Goal: Contribute content: Contribute content

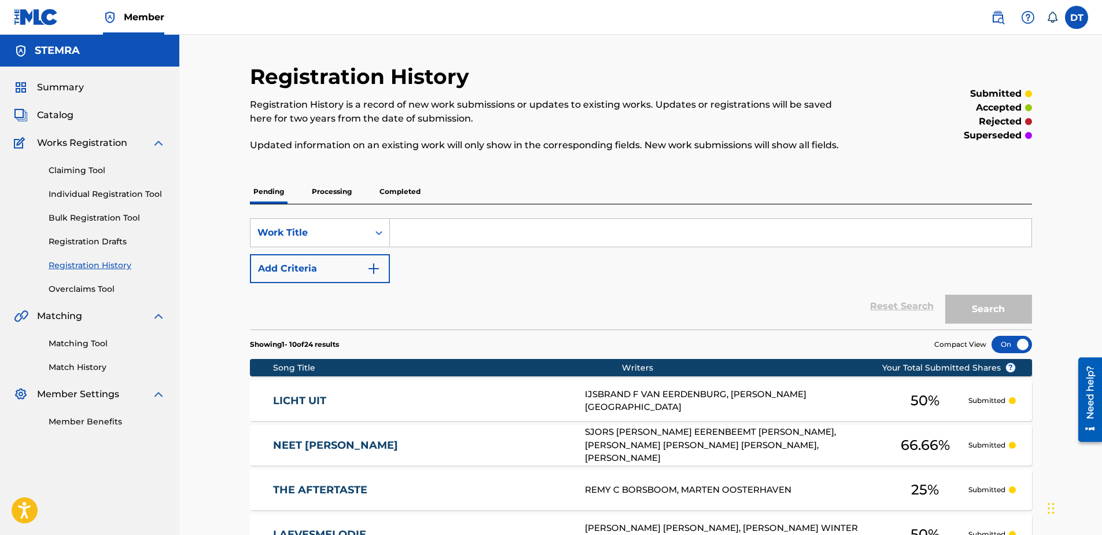
drag, startPoint x: 85, startPoint y: 192, endPoint x: 118, endPoint y: 192, distance: 33.0
click at [85, 192] on link "Individual Registration Tool" at bounding box center [107, 194] width 117 height 12
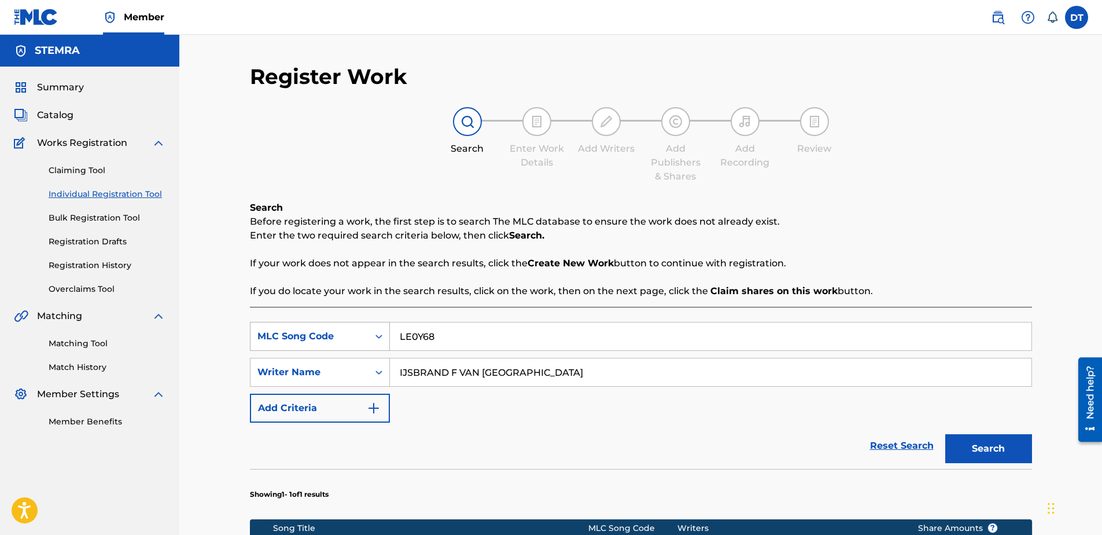
drag, startPoint x: 448, startPoint y: 334, endPoint x: 385, endPoint y: 331, distance: 63.7
click at [385, 331] on div "SearchWithCriteria1f96f909-6421-449c-a2c0-011db82c032e MLC Song Code LE0Y68" at bounding box center [641, 336] width 782 height 29
paste input "QA81RJ"
type input "QA81RJ"
drag, startPoint x: 614, startPoint y: 370, endPoint x: 398, endPoint y: 372, distance: 216.4
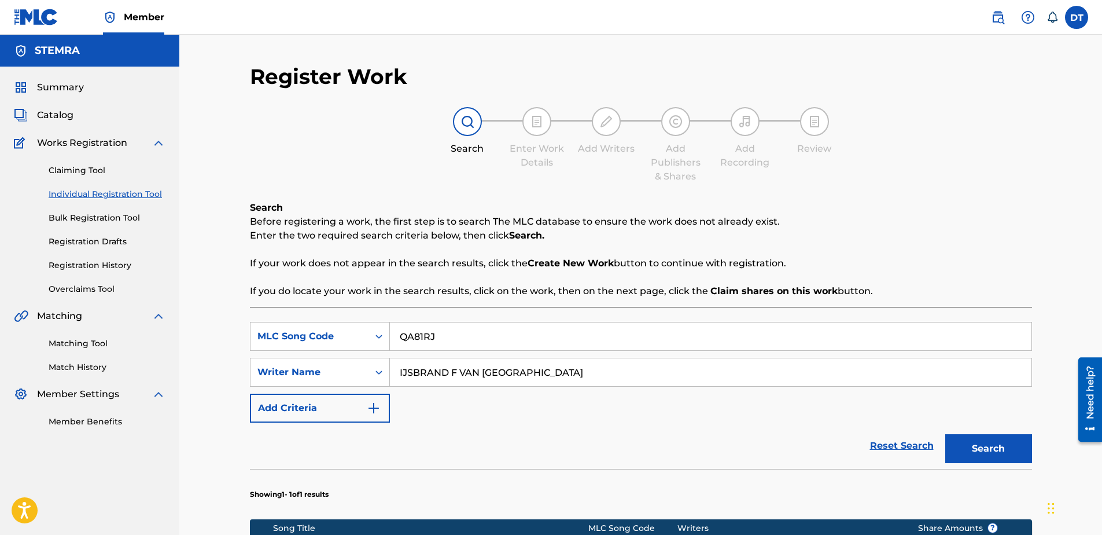
click at [394, 372] on input "IJSBRAND F VAN [GEOGRAPHIC_DATA]" at bounding box center [711, 372] width 642 height 28
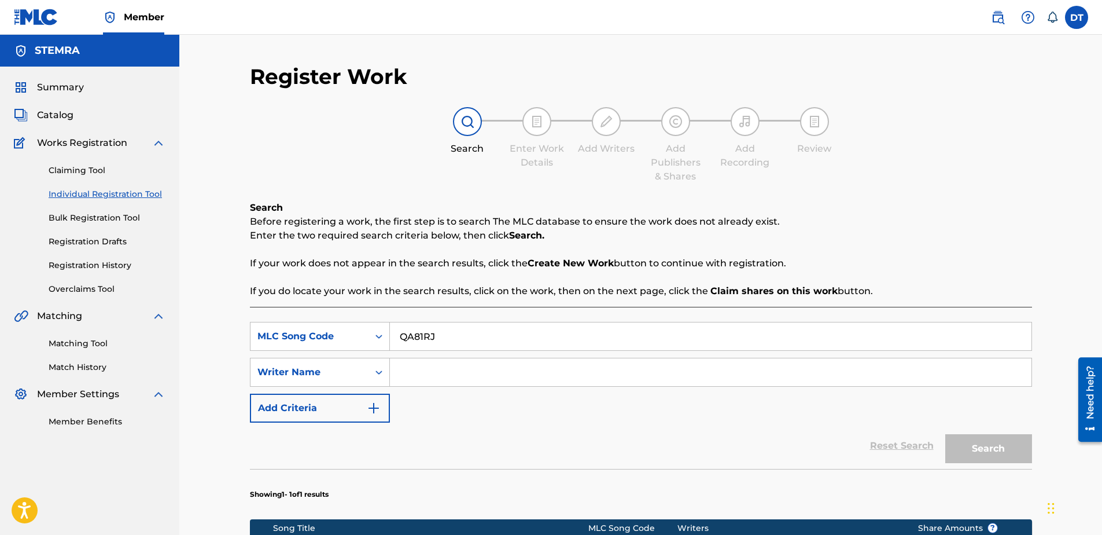
click at [435, 376] on input "Search Form" at bounding box center [711, 372] width 642 height 28
paste input "[PERSON_NAME] MINYETY"
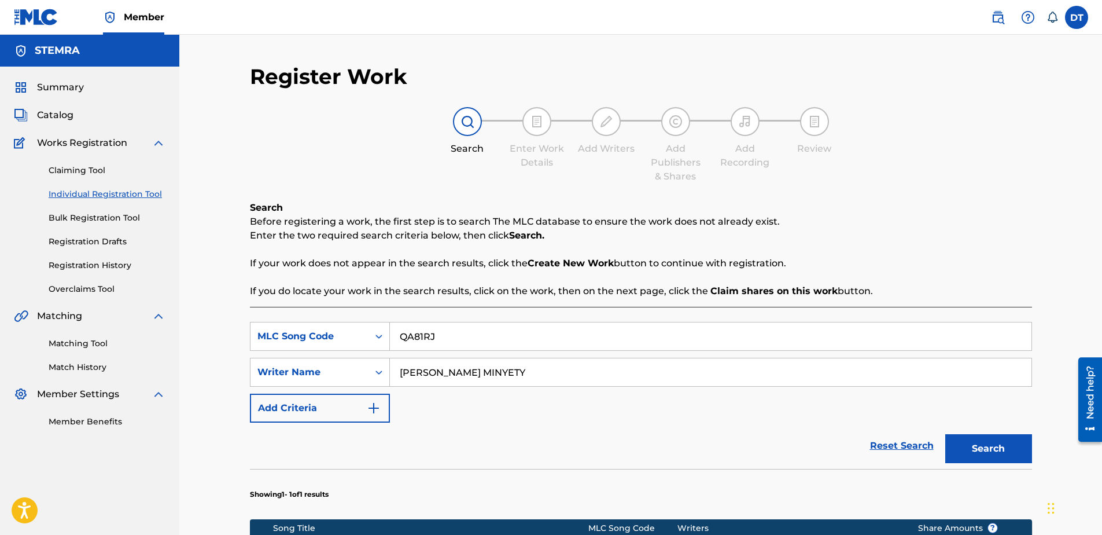
type input "[PERSON_NAME] MINYETY"
click at [993, 450] on button "Search" at bounding box center [989, 448] width 87 height 29
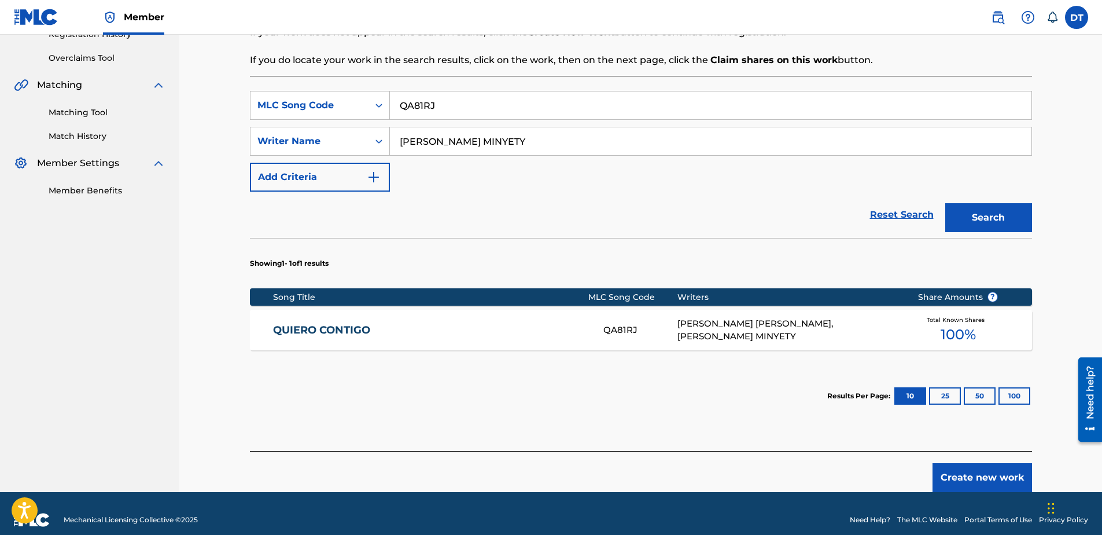
scroll to position [231, 0]
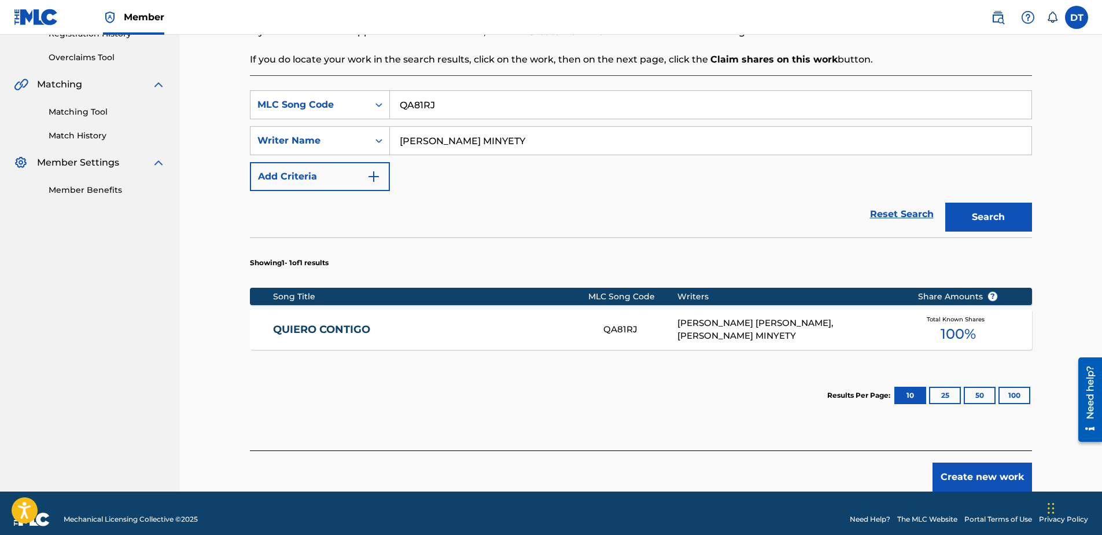
click at [337, 326] on link "QUIERO CONTIGO" at bounding box center [430, 329] width 315 height 13
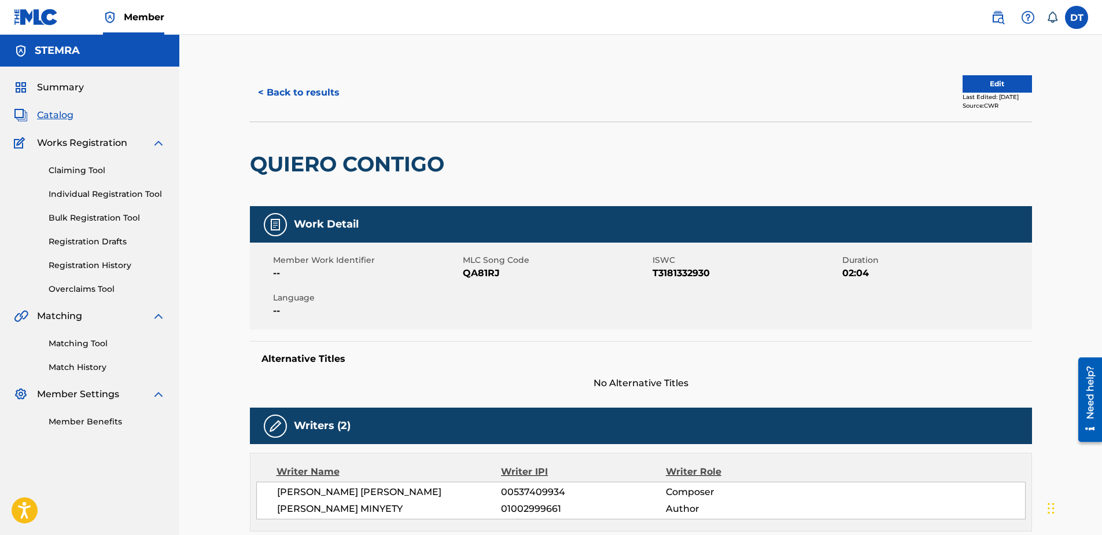
click at [981, 84] on button "Edit" at bounding box center [997, 83] width 69 height 17
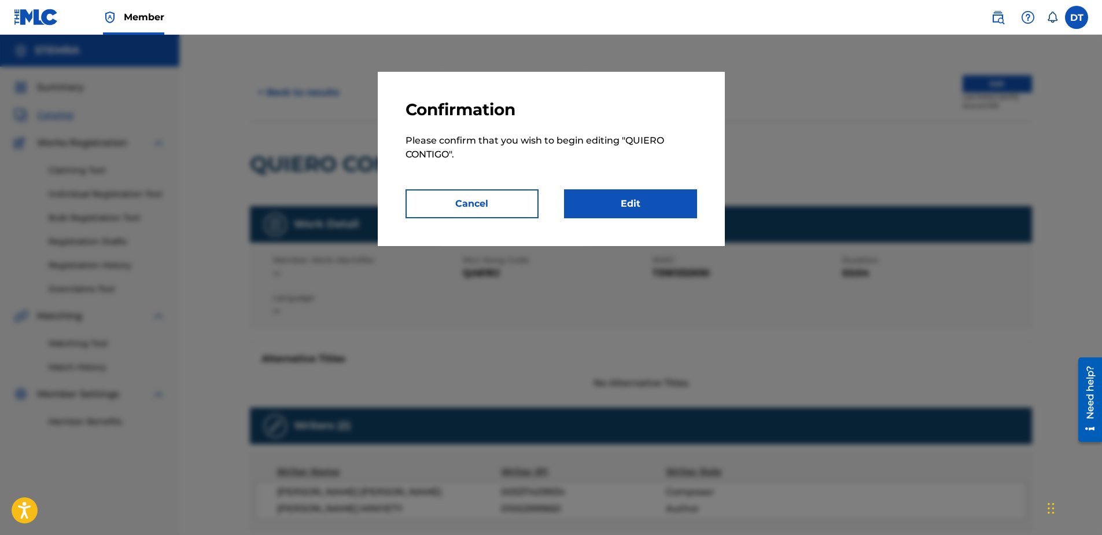
click at [616, 201] on link "Edit" at bounding box center [630, 203] width 133 height 29
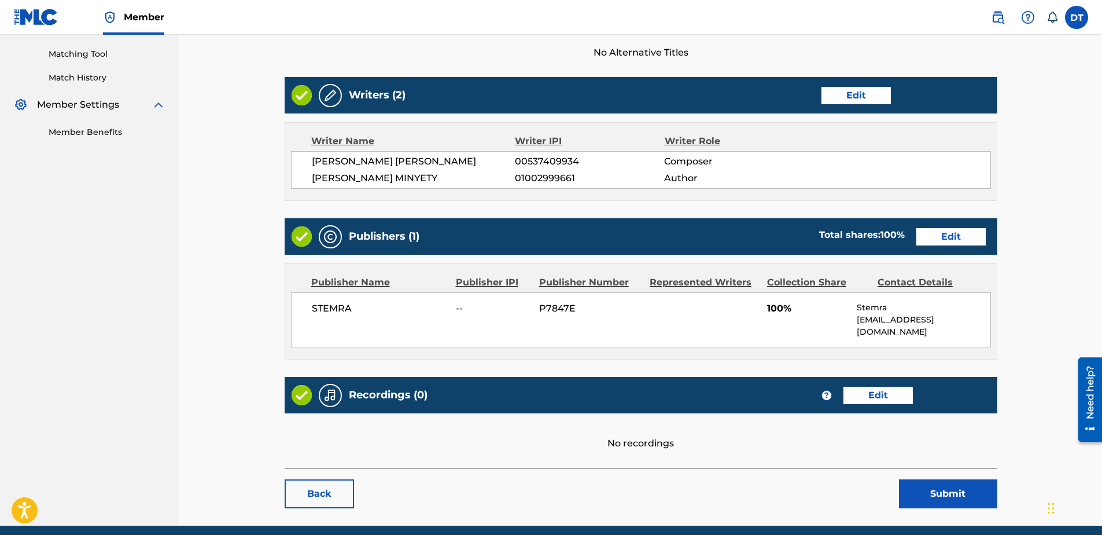
scroll to position [323, 0]
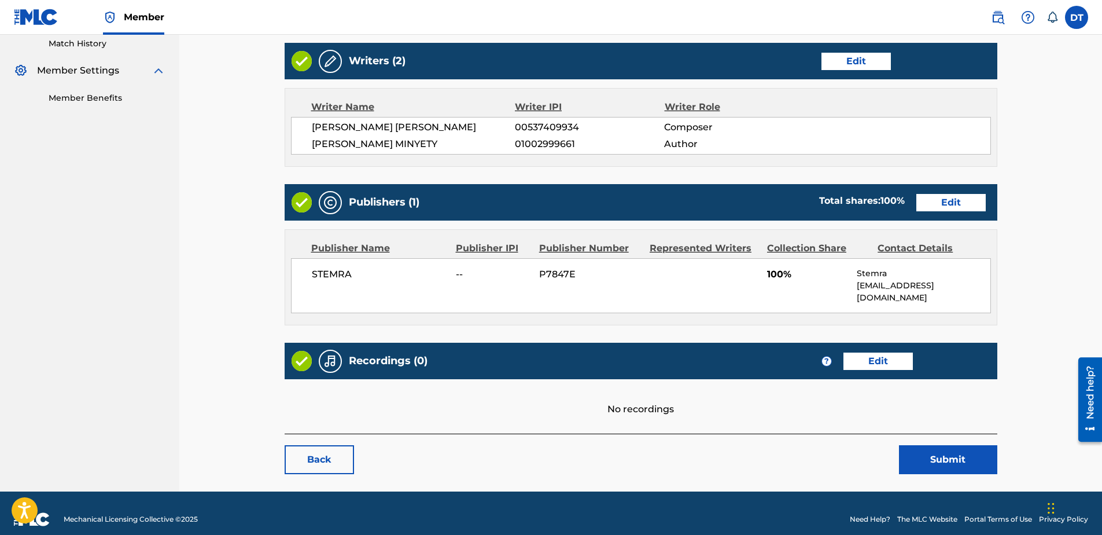
click at [960, 202] on link "Edit" at bounding box center [951, 202] width 69 height 17
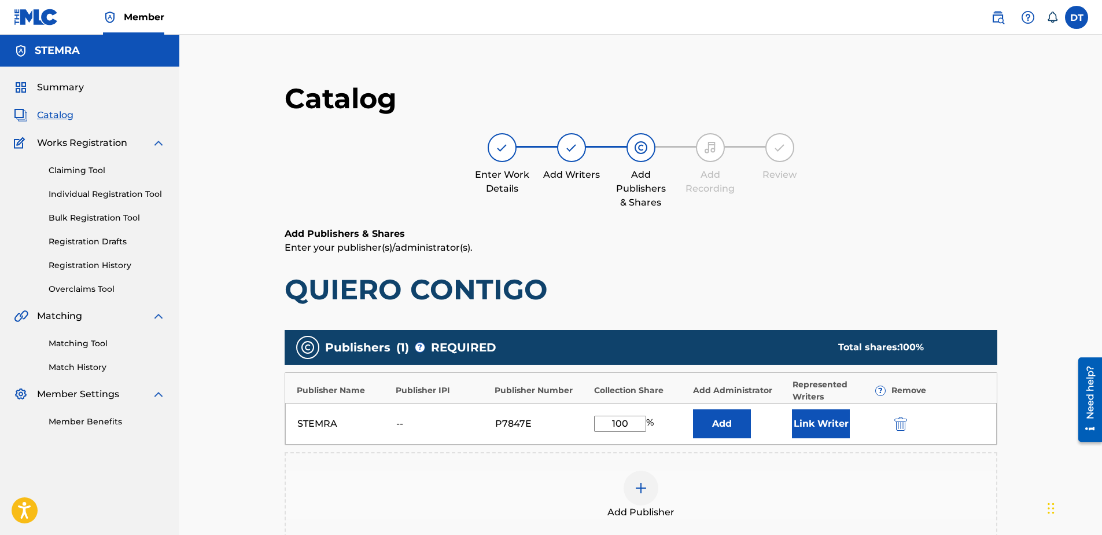
drag, startPoint x: 632, startPoint y: 421, endPoint x: 587, endPoint y: 421, distance: 45.1
click at [587, 421] on div "STEMRA -- P7847E 100 % Add Link Writer" at bounding box center [641, 424] width 712 height 42
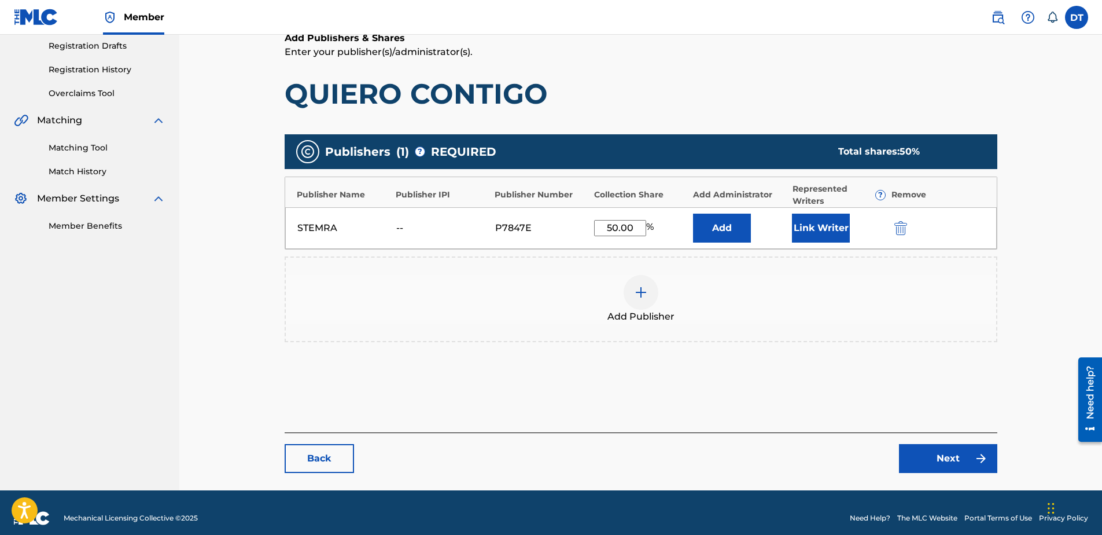
scroll to position [207, 0]
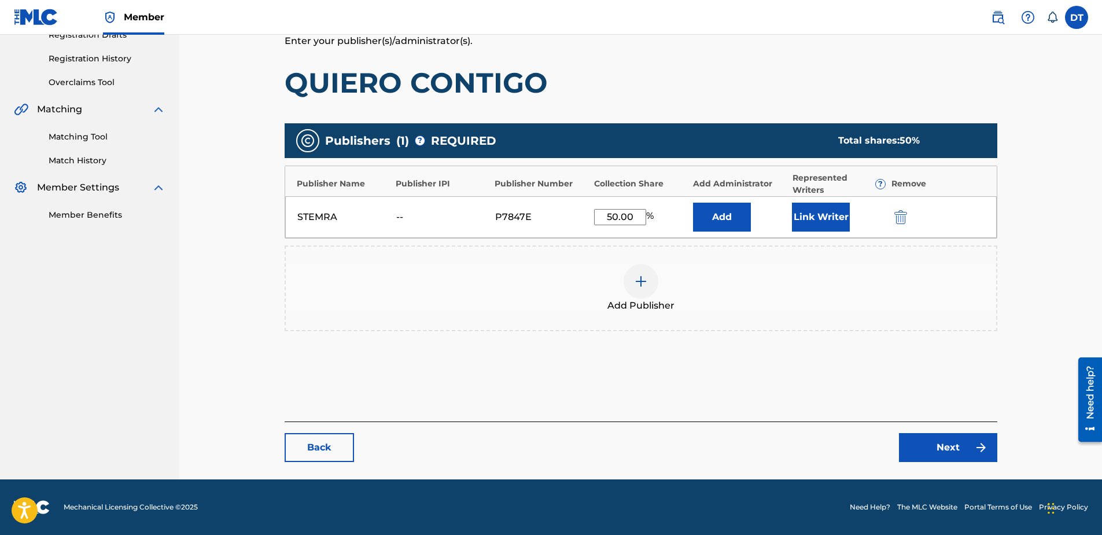
type input "50.00"
click at [938, 443] on link "Next" at bounding box center [948, 447] width 98 height 29
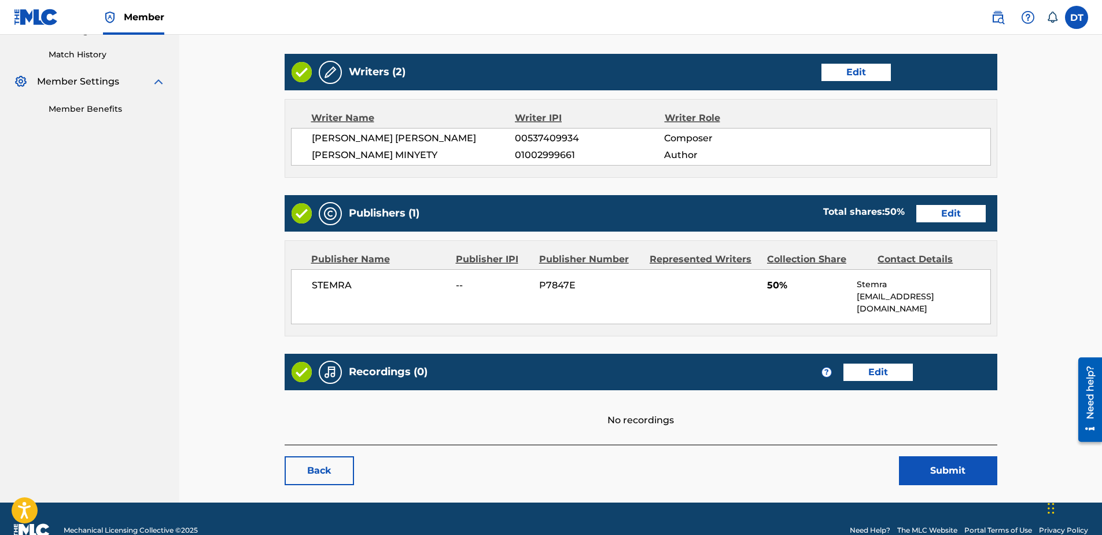
scroll to position [323, 0]
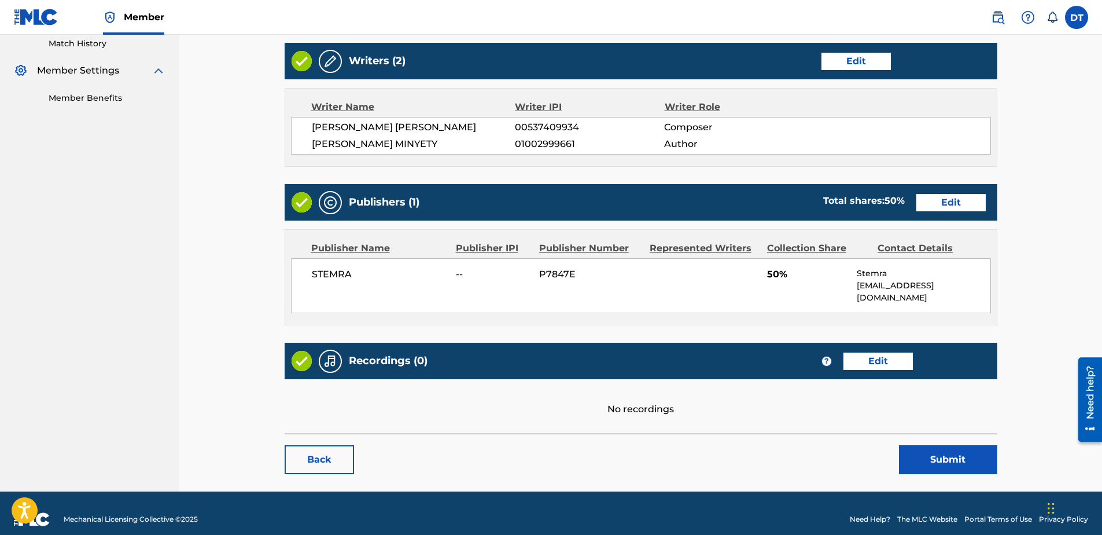
click at [940, 445] on button "Submit" at bounding box center [948, 459] width 98 height 29
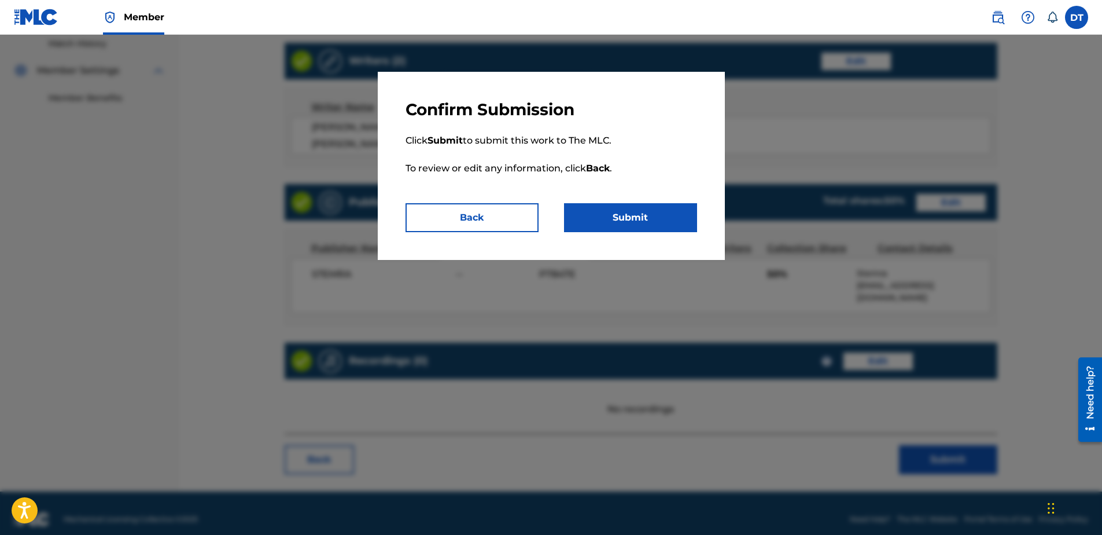
click at [642, 212] on button "Submit" at bounding box center [630, 217] width 133 height 29
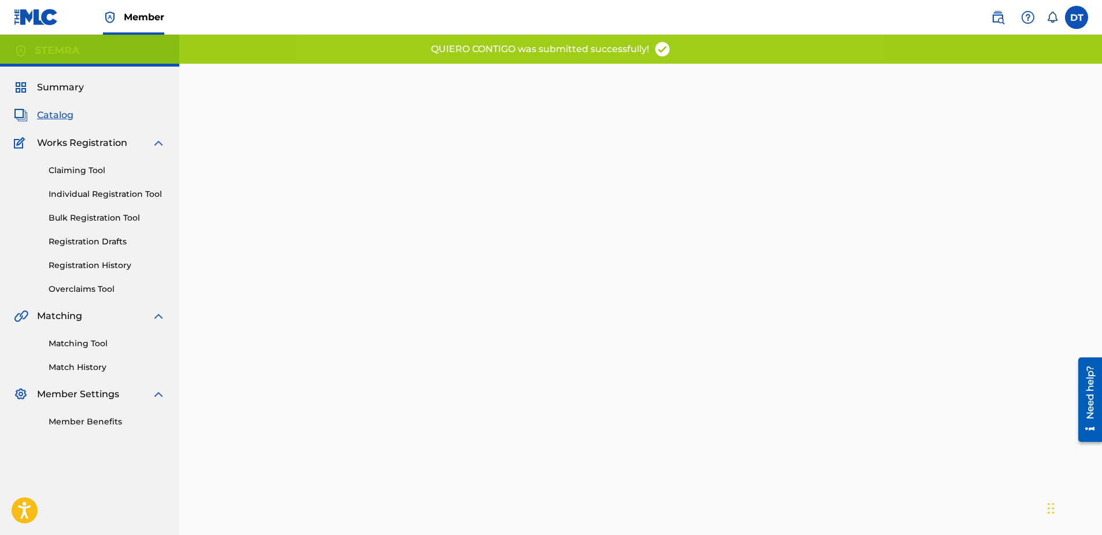
click at [548, 215] on div "Back Done" at bounding box center [641, 331] width 713 height 500
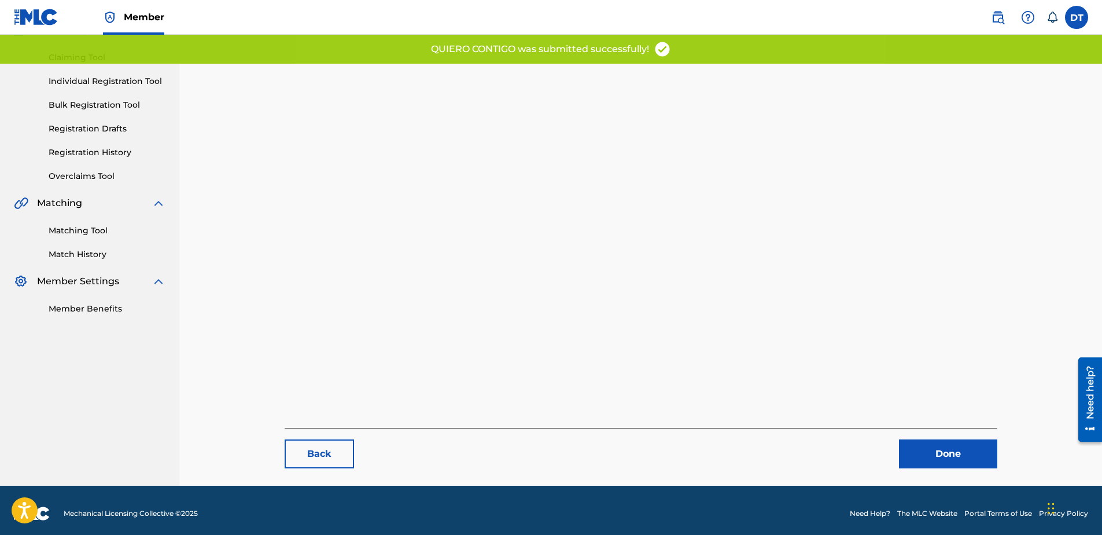
scroll to position [119, 0]
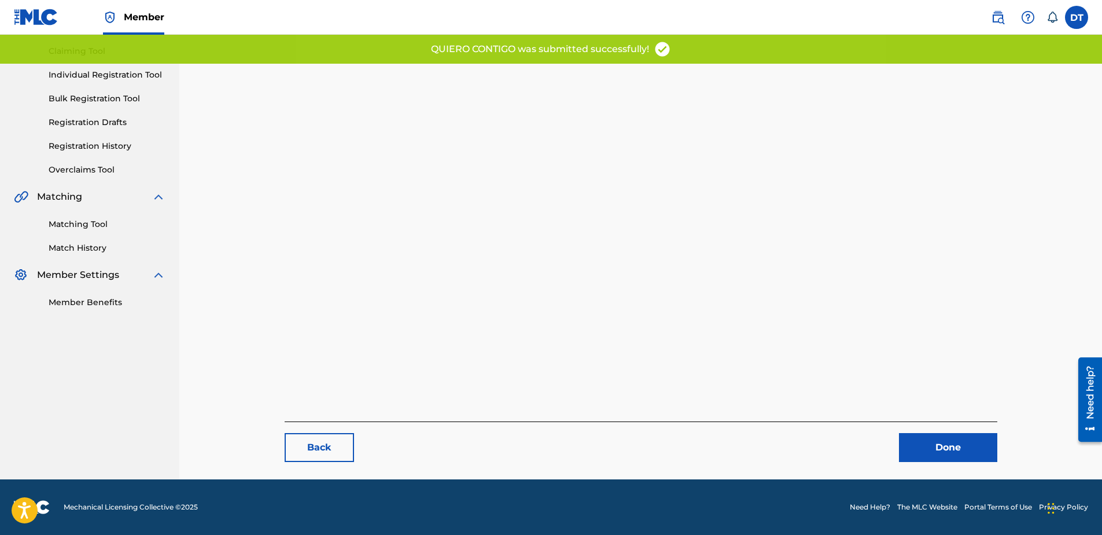
click at [929, 440] on link "Done" at bounding box center [948, 447] width 98 height 29
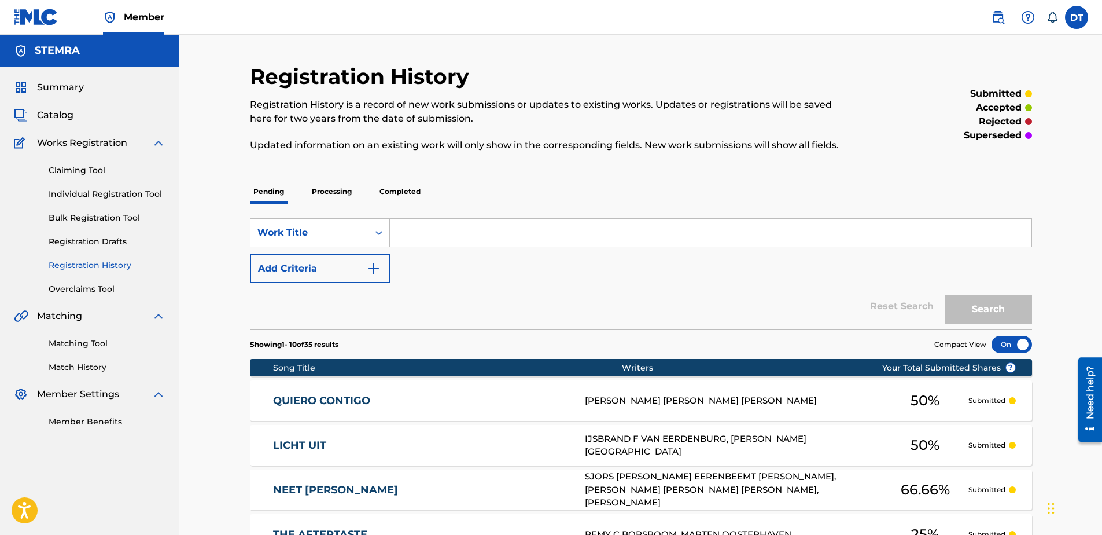
click at [691, 293] on div "Reset Search Search" at bounding box center [641, 306] width 782 height 46
drag, startPoint x: 98, startPoint y: 196, endPoint x: 129, endPoint y: 198, distance: 30.8
click at [98, 196] on link "Individual Registration Tool" at bounding box center [107, 194] width 117 height 12
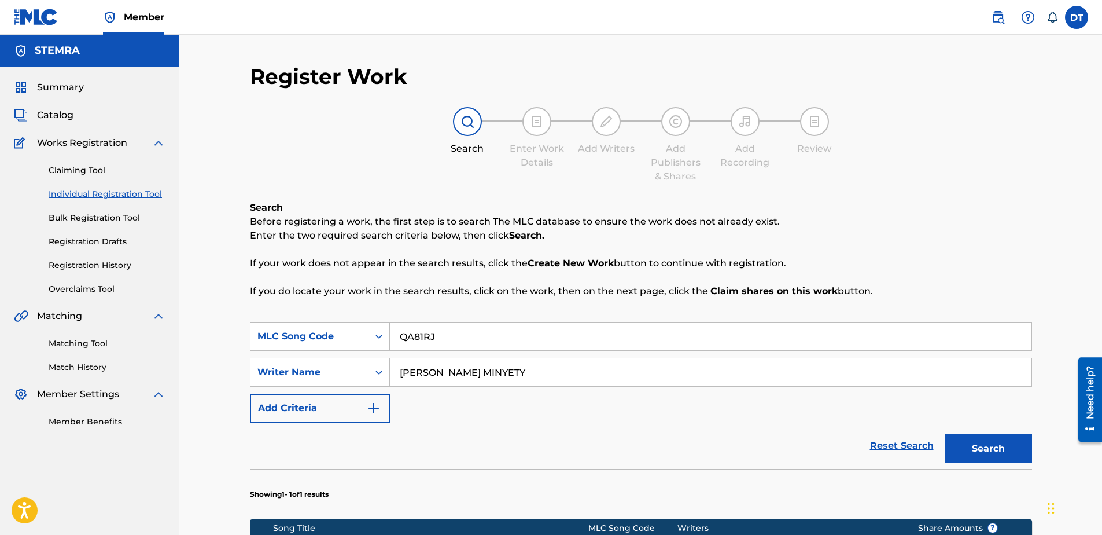
drag, startPoint x: 446, startPoint y: 337, endPoint x: 396, endPoint y: 339, distance: 49.2
click at [396, 339] on input "QA81RJ" at bounding box center [711, 336] width 642 height 28
paste input "CB9XP2"
type input "CB9XP2"
drag, startPoint x: 549, startPoint y: 374, endPoint x: 391, endPoint y: 368, distance: 158.7
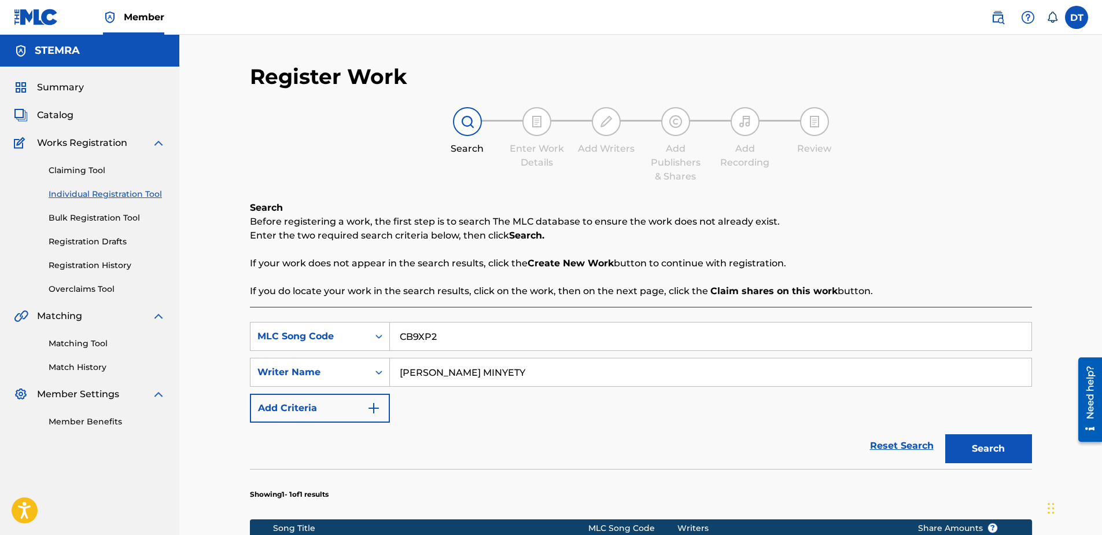
click at [391, 368] on input "[PERSON_NAME] MINYETY" at bounding box center [711, 372] width 642 height 28
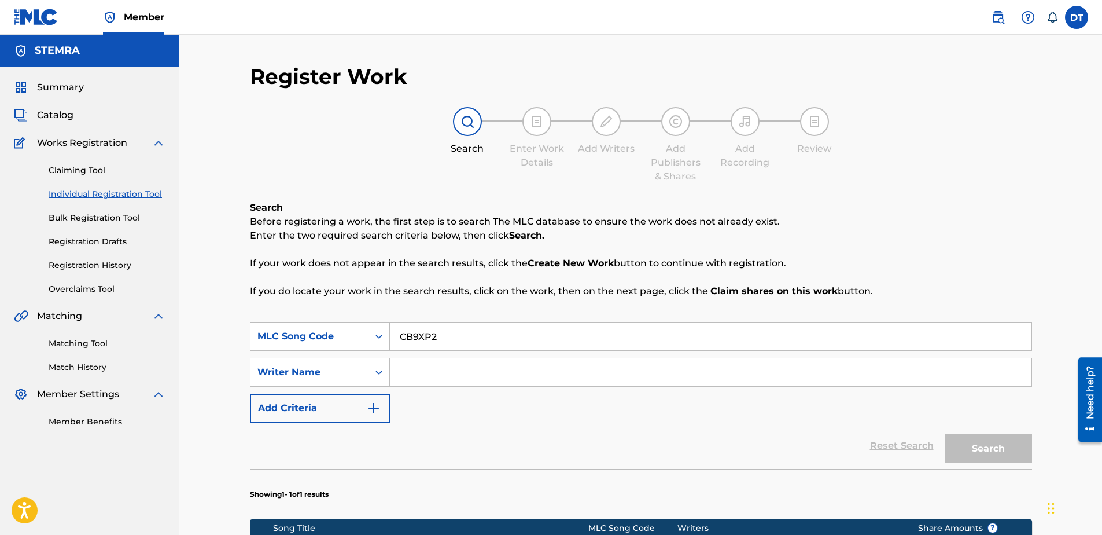
click at [445, 374] on input "Search Form" at bounding box center [711, 372] width 642 height 28
paste input "[PERSON_NAME][GEOGRAPHIC_DATA]"
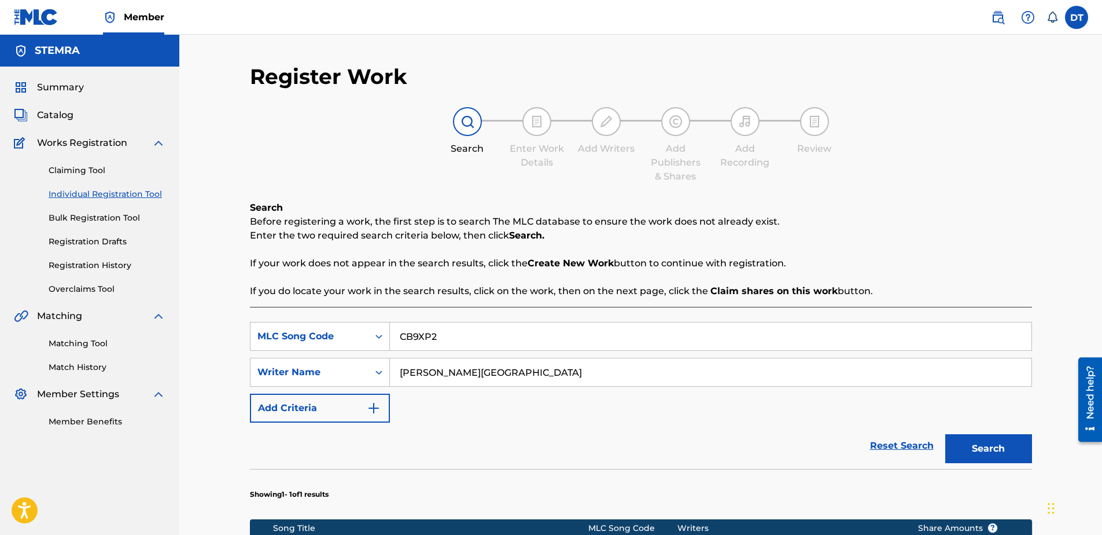
type input "[PERSON_NAME][GEOGRAPHIC_DATA]"
click at [988, 440] on button "Search" at bounding box center [989, 448] width 87 height 29
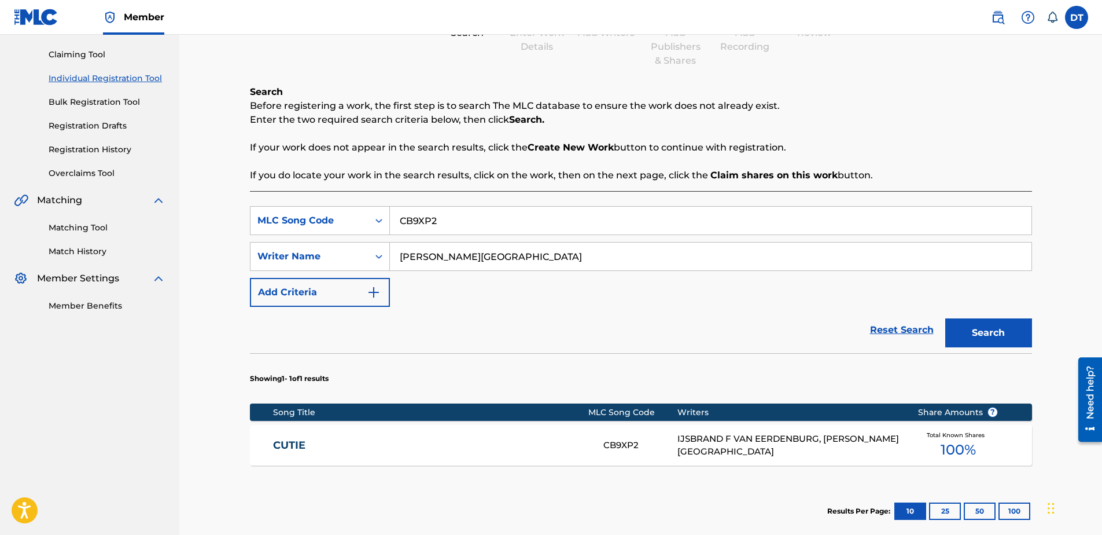
scroll to position [58, 0]
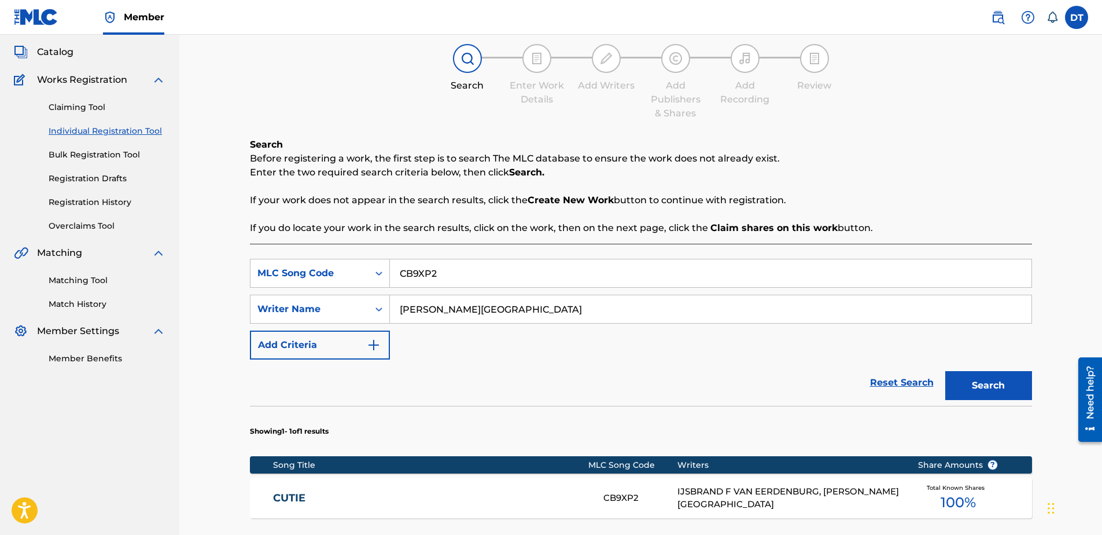
click at [292, 441] on div "Showing 1 - 1 of 1 results Song Title MLC Song Code Writers Share Amounts ? CUT…" at bounding box center [641, 498] width 782 height 185
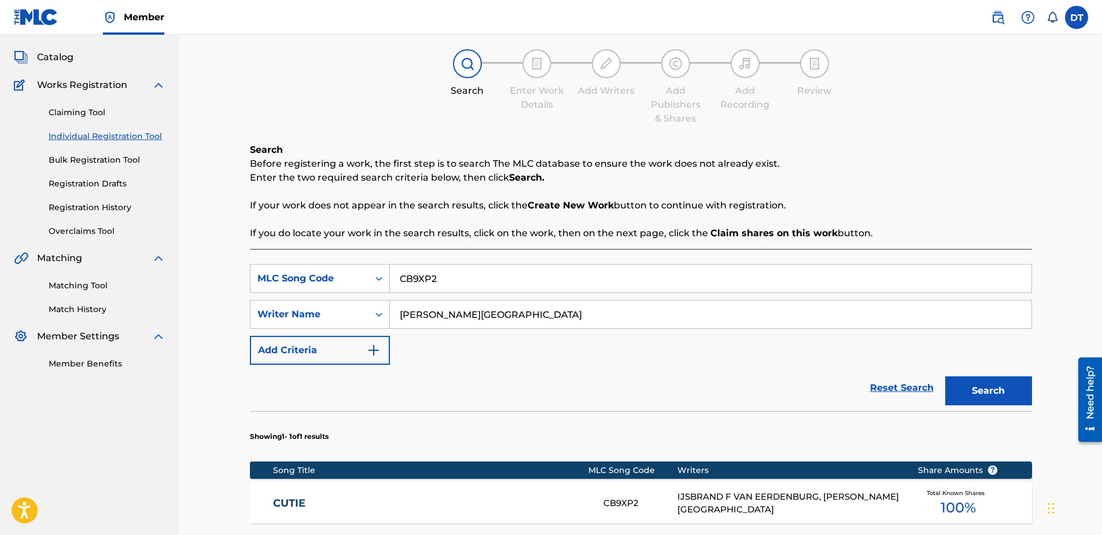
click at [296, 500] on link "CUTIE" at bounding box center [430, 502] width 315 height 13
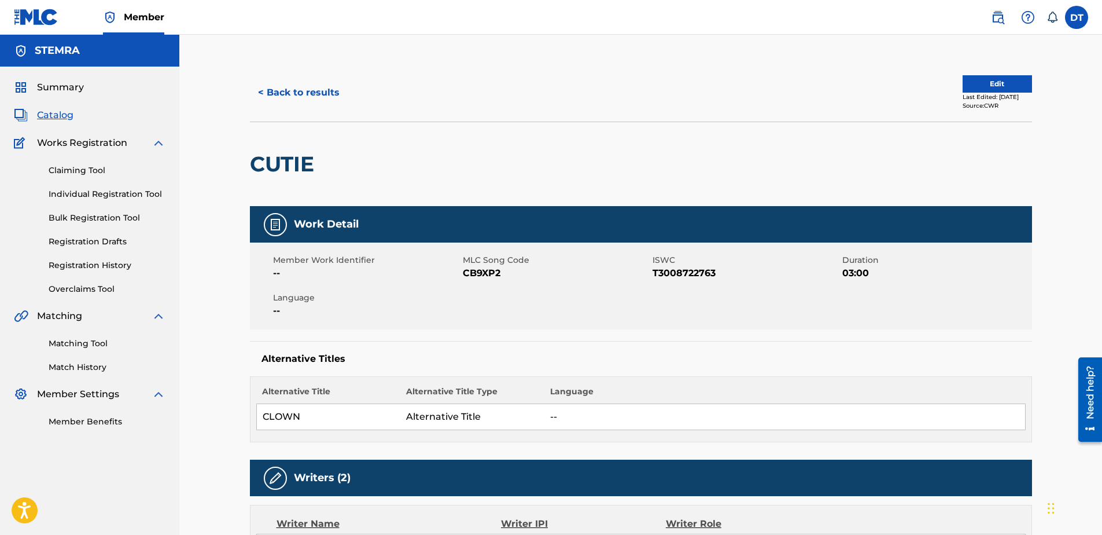
click at [963, 79] on button "Edit" at bounding box center [997, 83] width 69 height 17
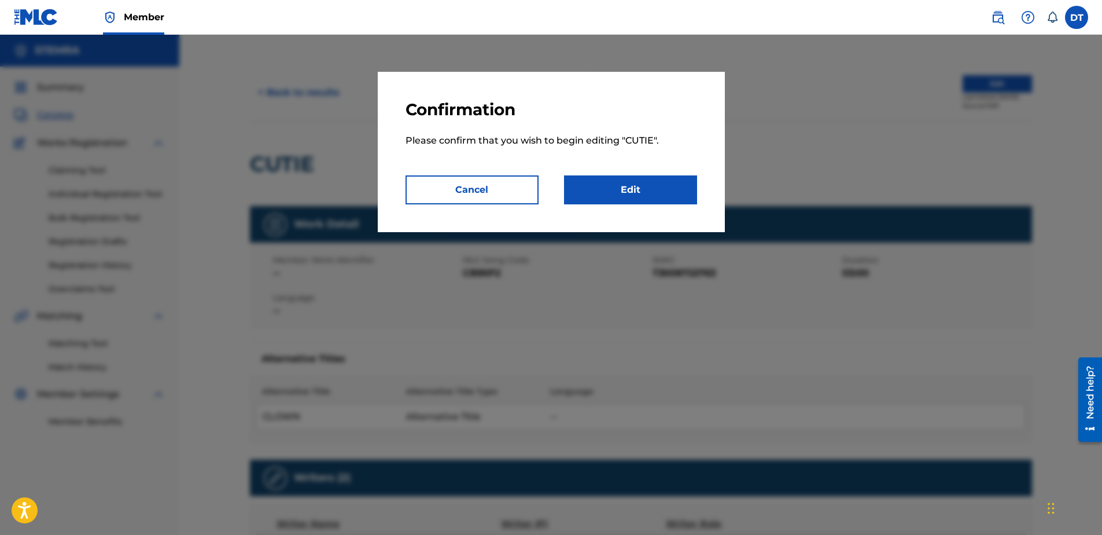
click at [626, 185] on link "Edit" at bounding box center [630, 189] width 133 height 29
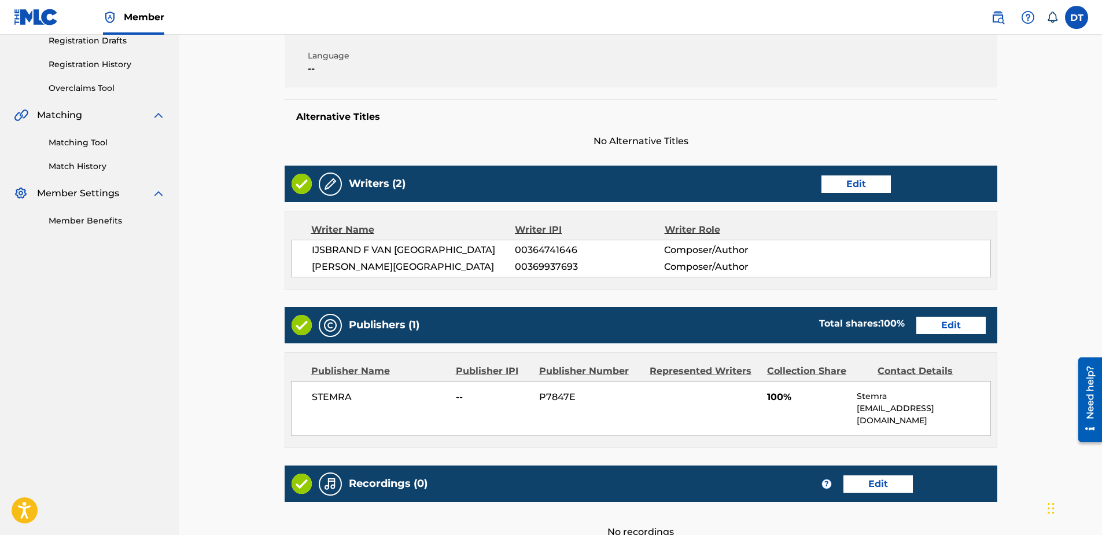
scroll to position [231, 0]
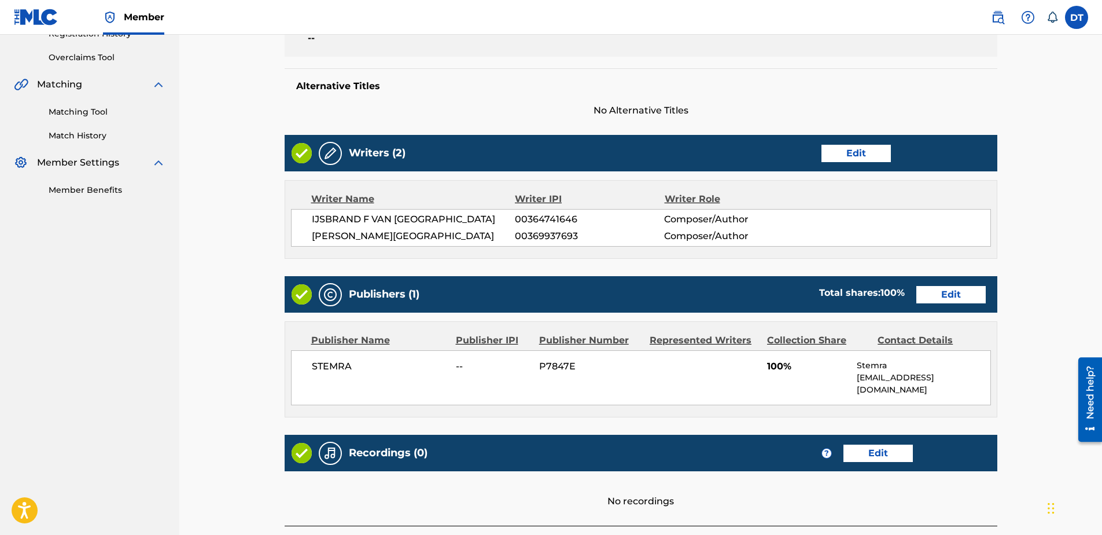
click at [934, 296] on link "Edit" at bounding box center [951, 294] width 69 height 17
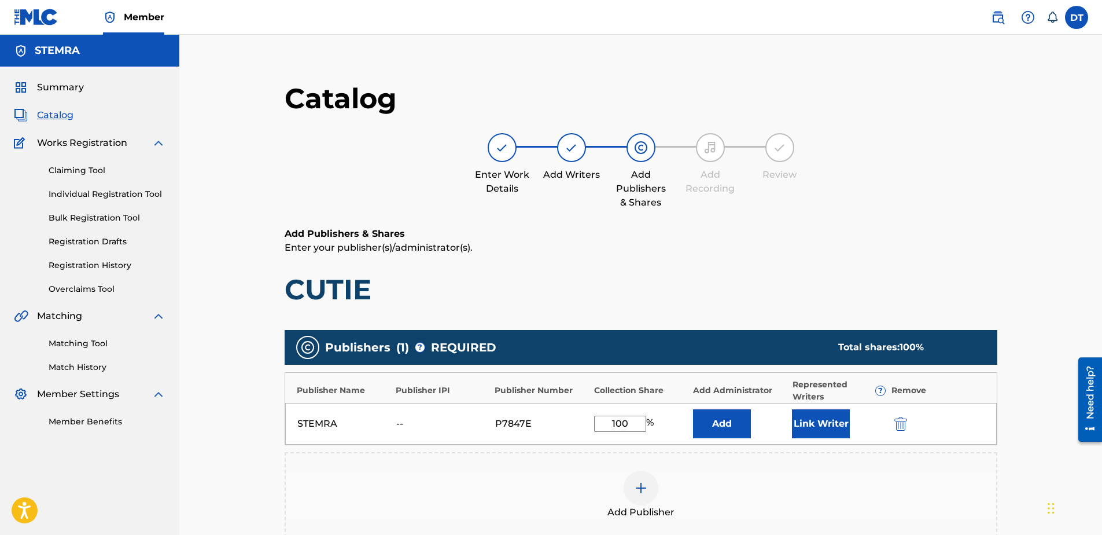
drag, startPoint x: 637, startPoint y: 427, endPoint x: 596, endPoint y: 413, distance: 43.6
click at [596, 413] on div "STEMRA -- P7847E 100 % Add Link Writer" at bounding box center [641, 424] width 712 height 42
type input "50.00"
click at [945, 248] on p "Enter your publisher(s)/administrator(s)." at bounding box center [641, 248] width 713 height 14
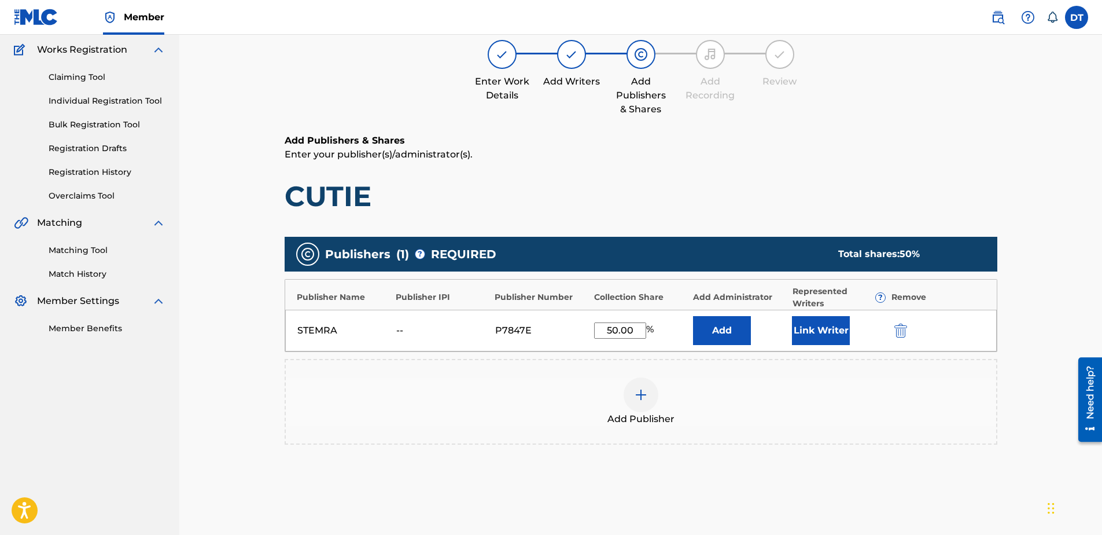
scroll to position [207, 0]
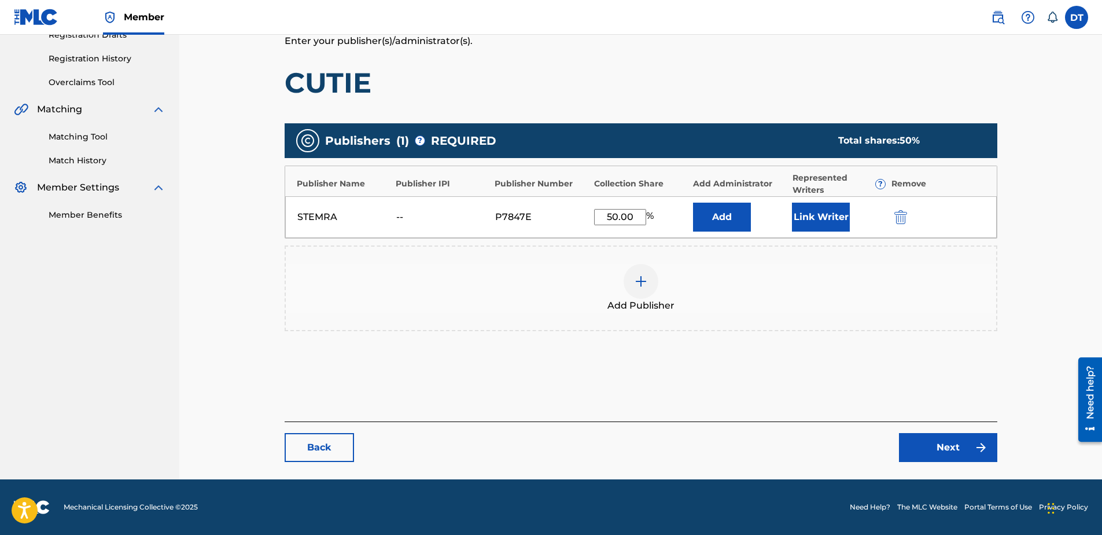
click at [937, 441] on link "Next" at bounding box center [948, 447] width 98 height 29
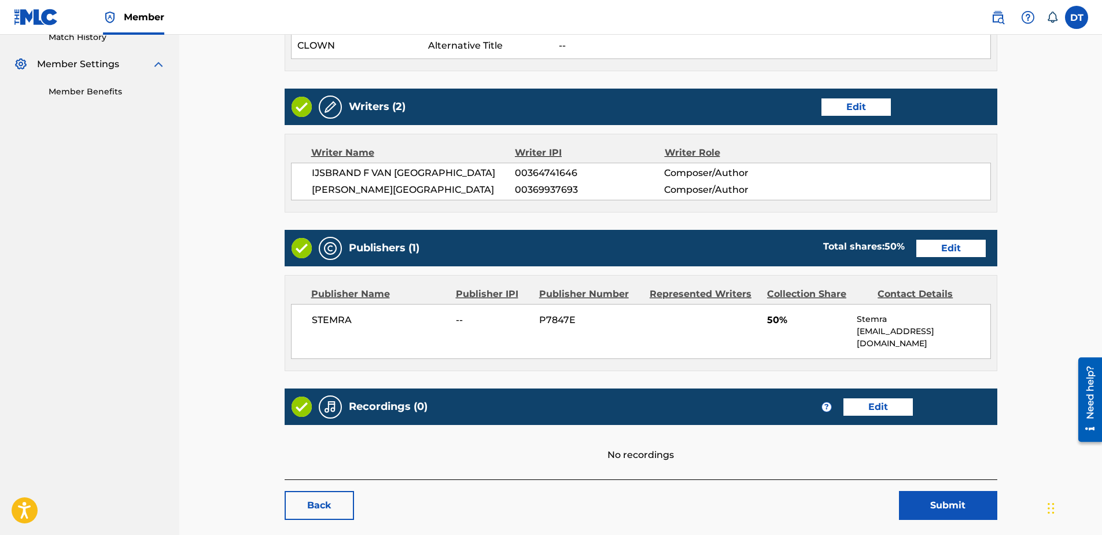
scroll to position [376, 0]
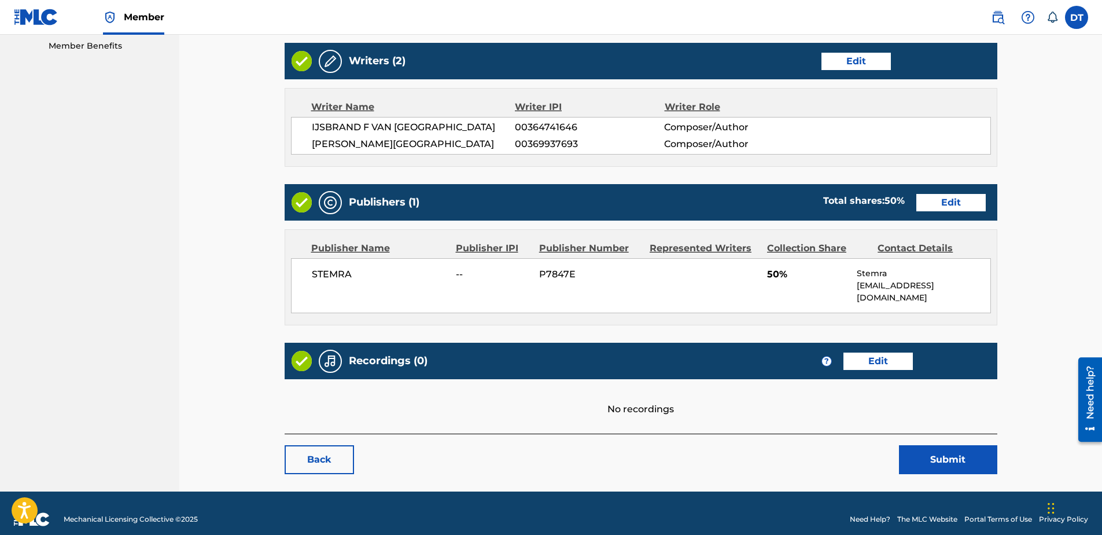
click at [948, 446] on button "Submit" at bounding box center [948, 459] width 98 height 29
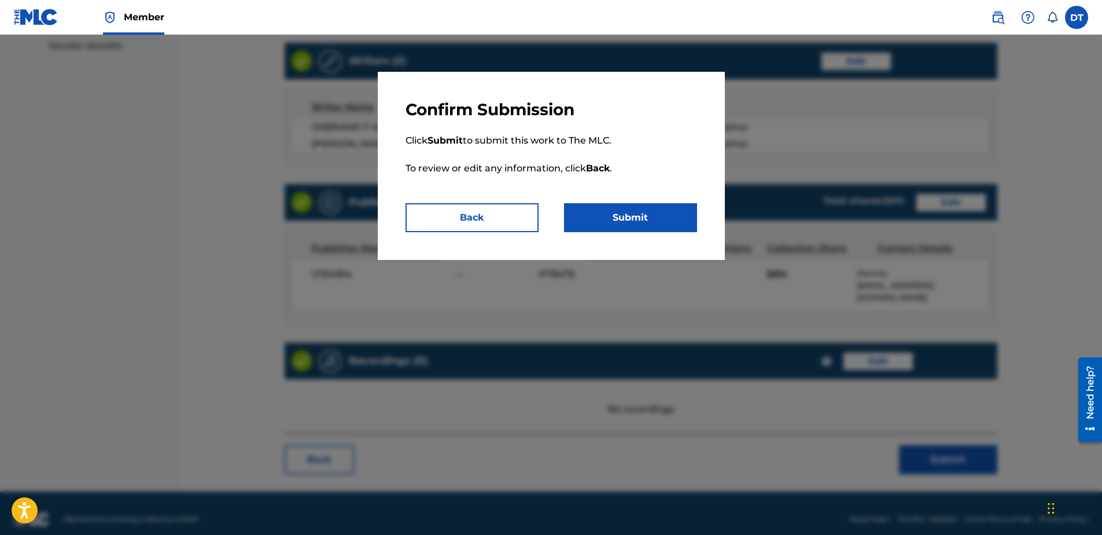
click at [652, 216] on button "Submit" at bounding box center [630, 217] width 133 height 29
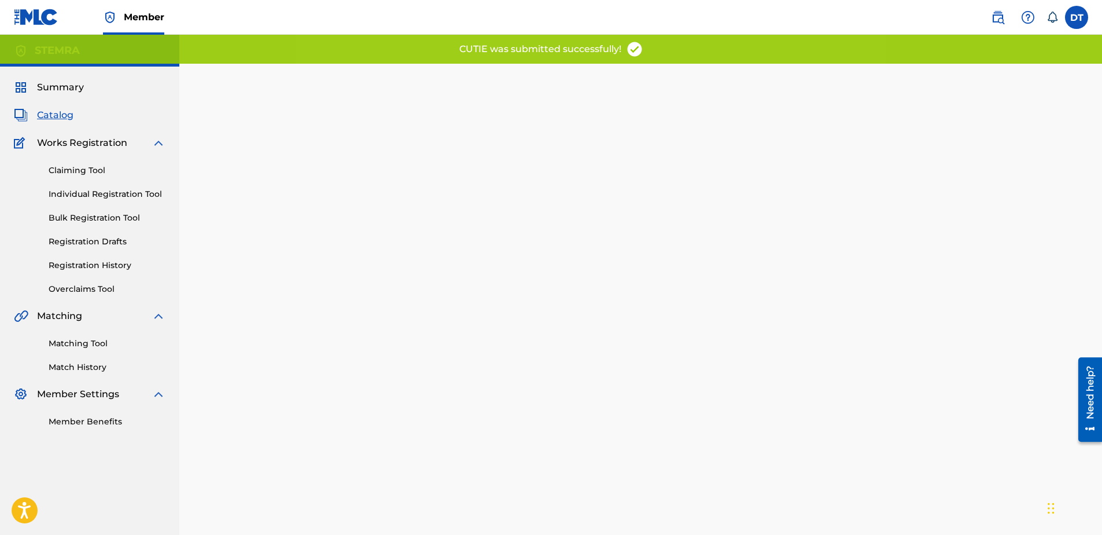
click at [479, 223] on div "Back Done" at bounding box center [641, 331] width 713 height 500
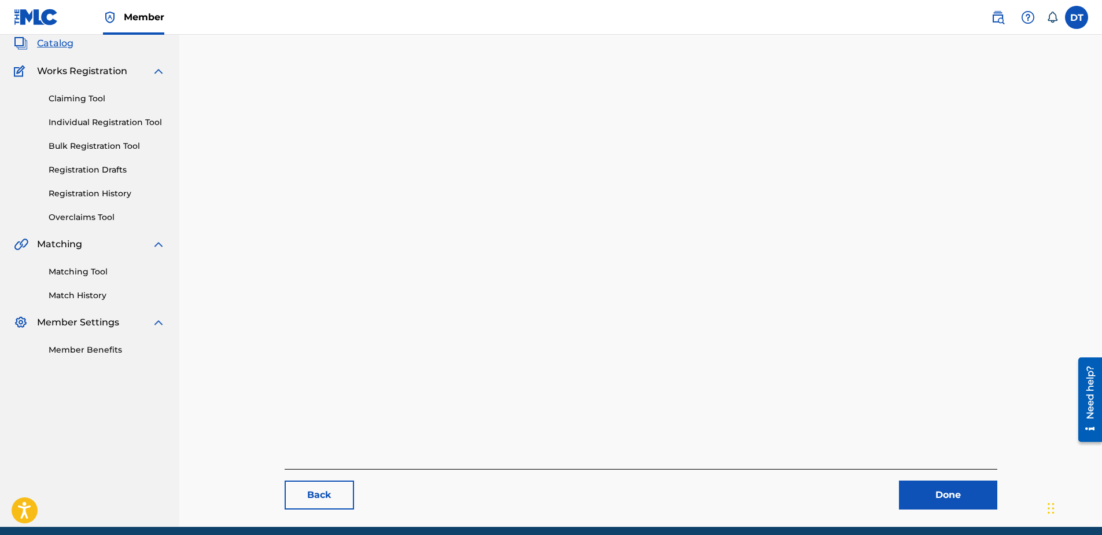
scroll to position [119, 0]
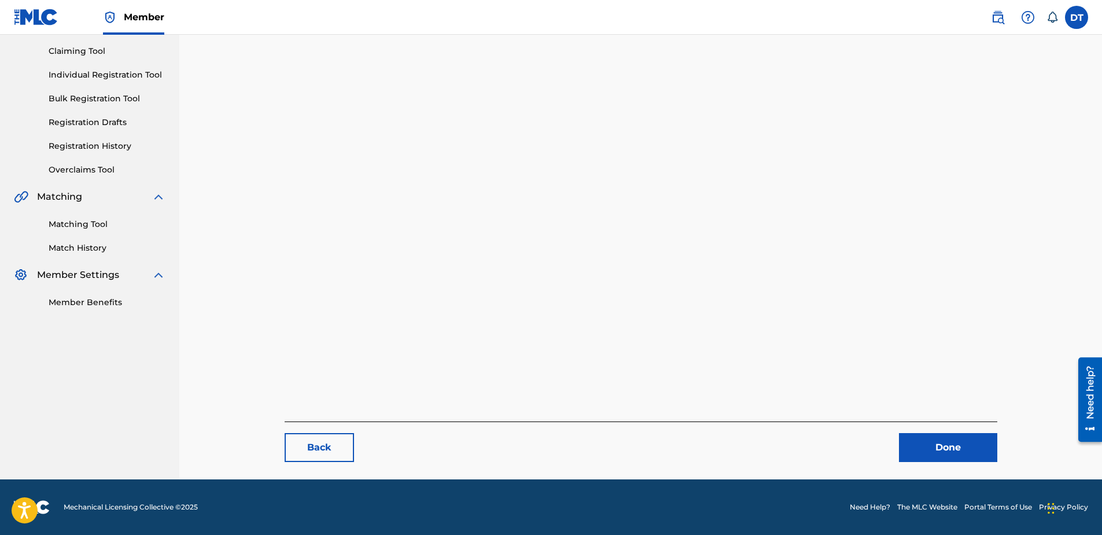
click at [926, 453] on link "Done" at bounding box center [948, 447] width 98 height 29
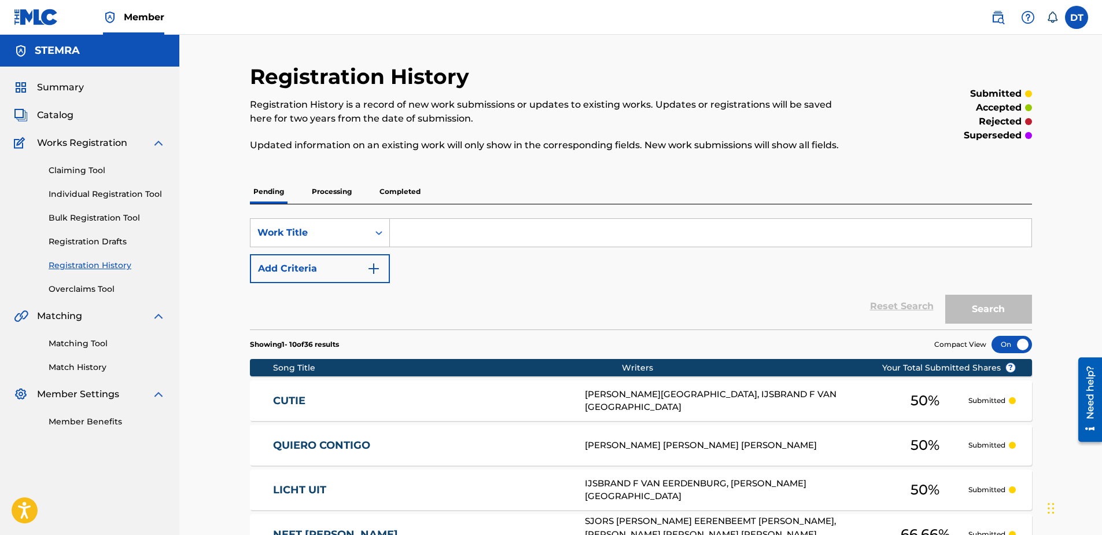
click at [76, 194] on link "Individual Registration Tool" at bounding box center [107, 194] width 117 height 12
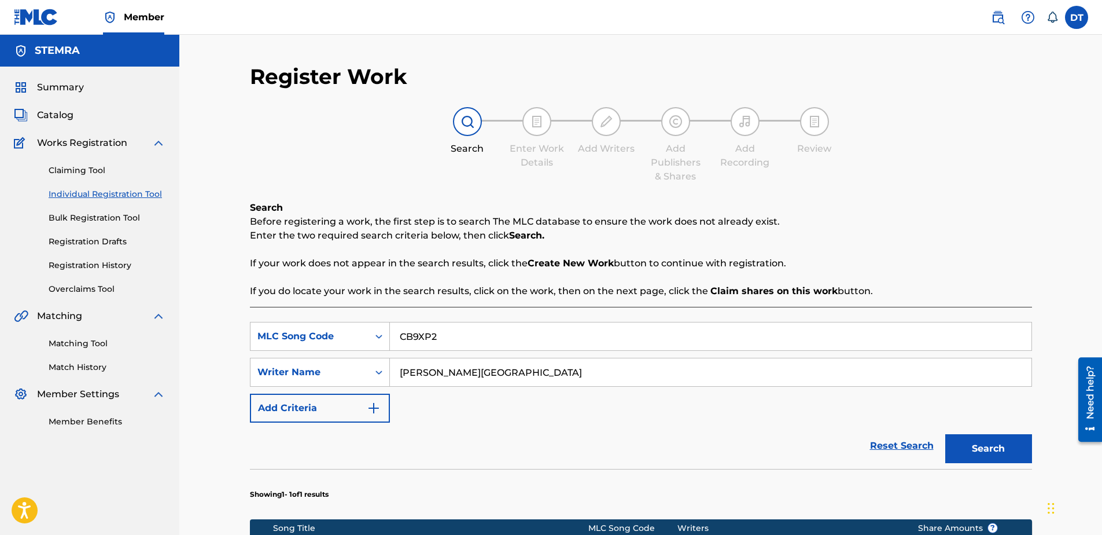
drag, startPoint x: 446, startPoint y: 333, endPoint x: 396, endPoint y: 330, distance: 49.3
click at [396, 330] on input "CB9XP2" at bounding box center [711, 336] width 642 height 28
drag, startPoint x: 495, startPoint y: 366, endPoint x: 380, endPoint y: 368, distance: 115.2
click at [380, 368] on div "SearchWithCriteria6426105b-b89f-4151-945b-ad5645b84d2f Writer Name [PERSON_NAME]" at bounding box center [641, 372] width 782 height 29
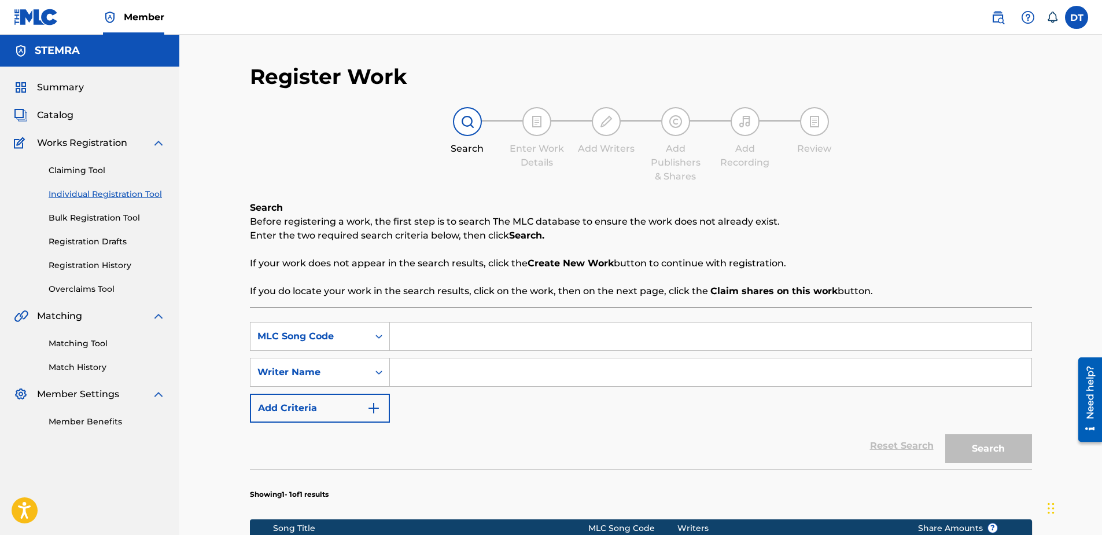
paste input "[PERSON_NAME]"
type input "[PERSON_NAME]"
click at [464, 341] on input "Search Form" at bounding box center [711, 336] width 642 height 28
paste input "OE3535"
type input "OE3535"
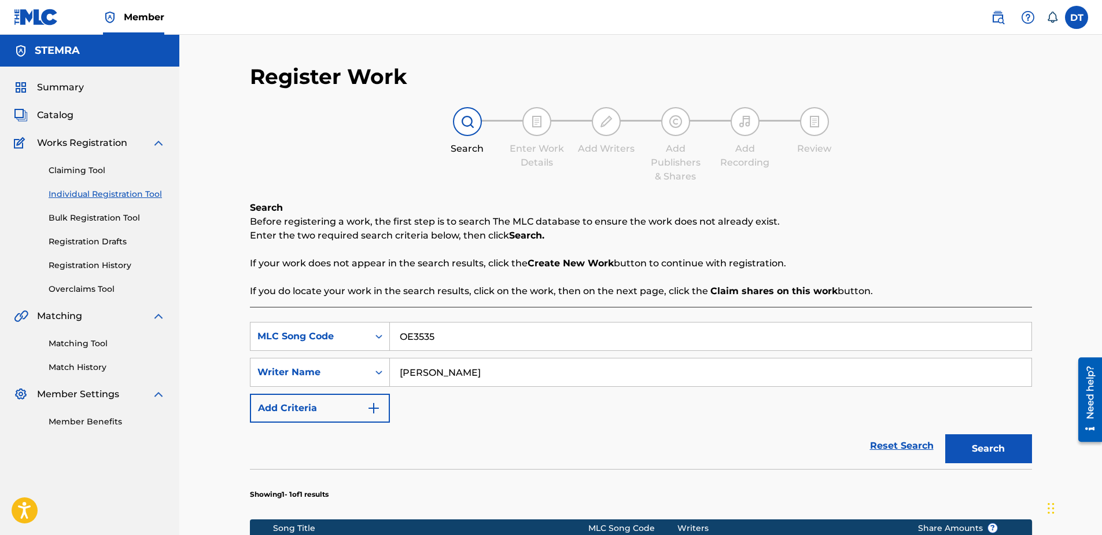
click at [998, 445] on button "Search" at bounding box center [989, 448] width 87 height 29
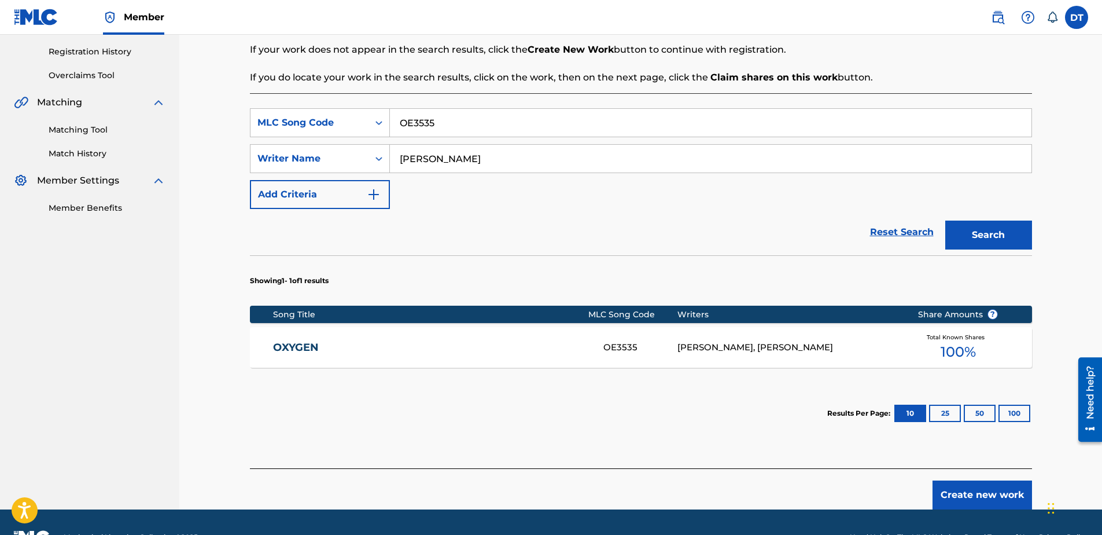
scroll to position [186, 0]
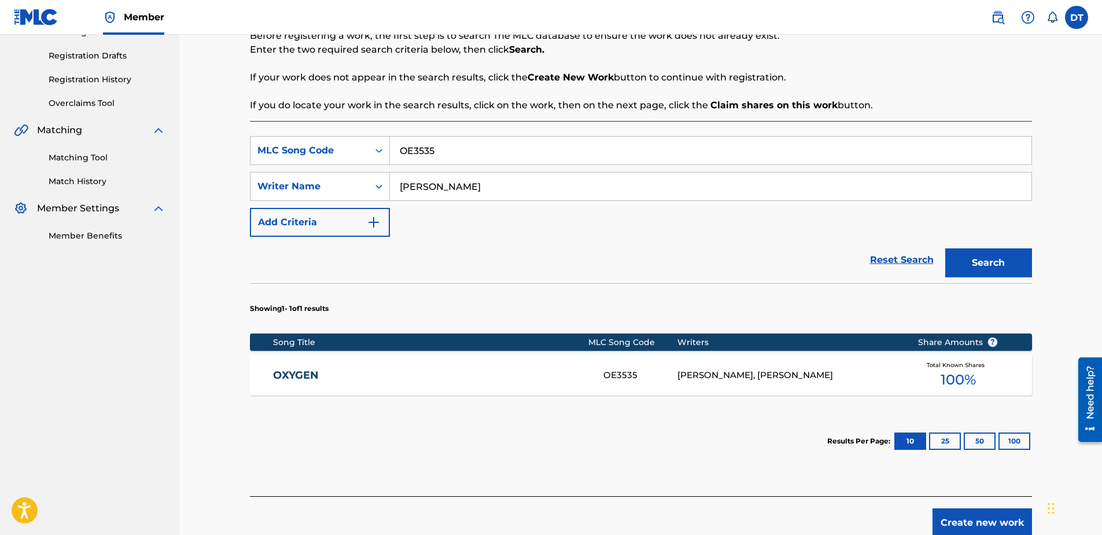
click at [305, 373] on link "OXYGEN" at bounding box center [430, 375] width 315 height 13
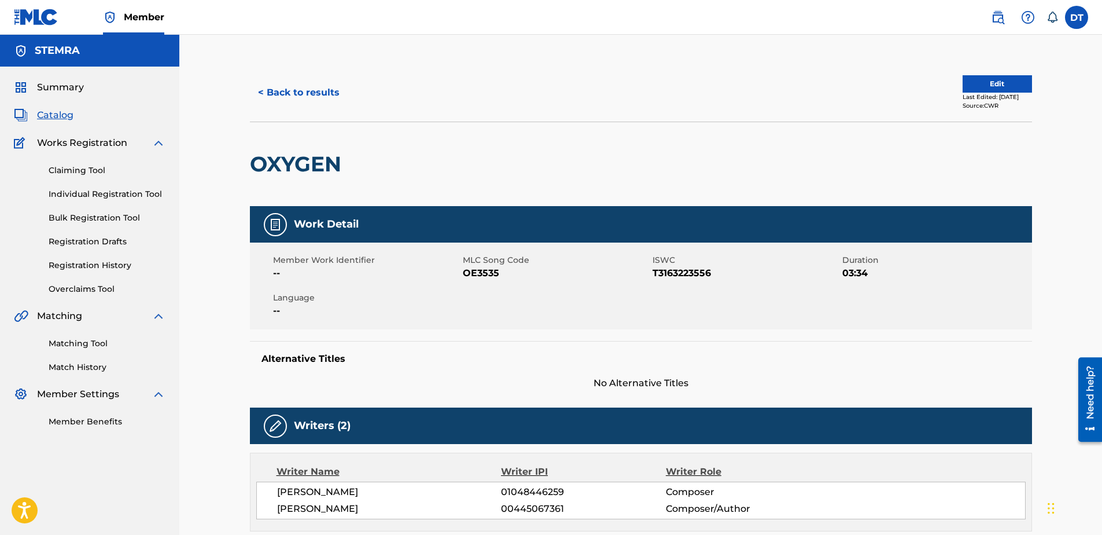
click at [977, 71] on div "< Back to results Edit Last Edited: [DATE] Source: CWR" at bounding box center [641, 93] width 782 height 58
click at [977, 79] on button "Edit" at bounding box center [997, 83] width 69 height 17
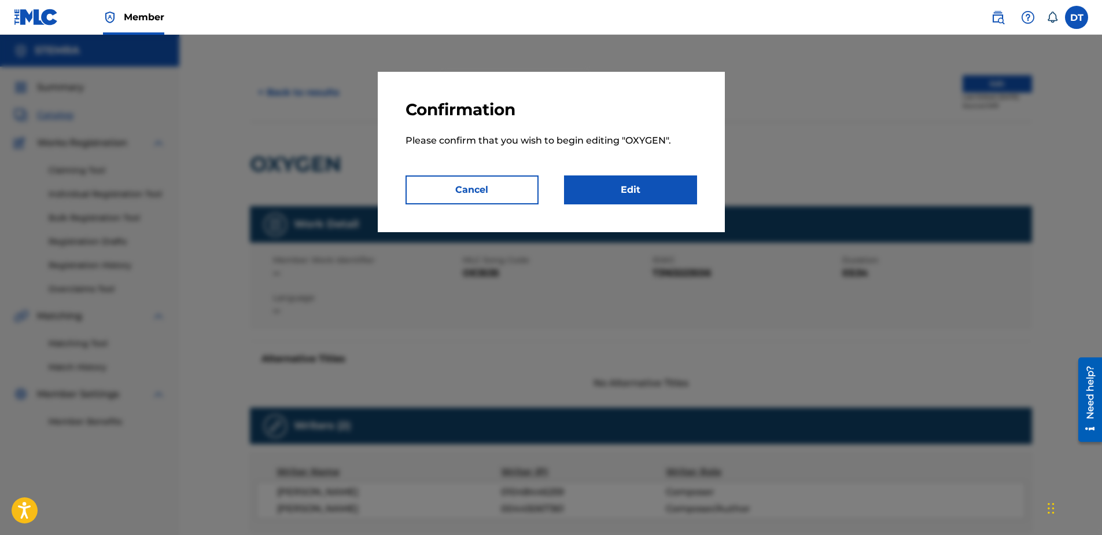
click at [608, 179] on link "Edit" at bounding box center [630, 189] width 133 height 29
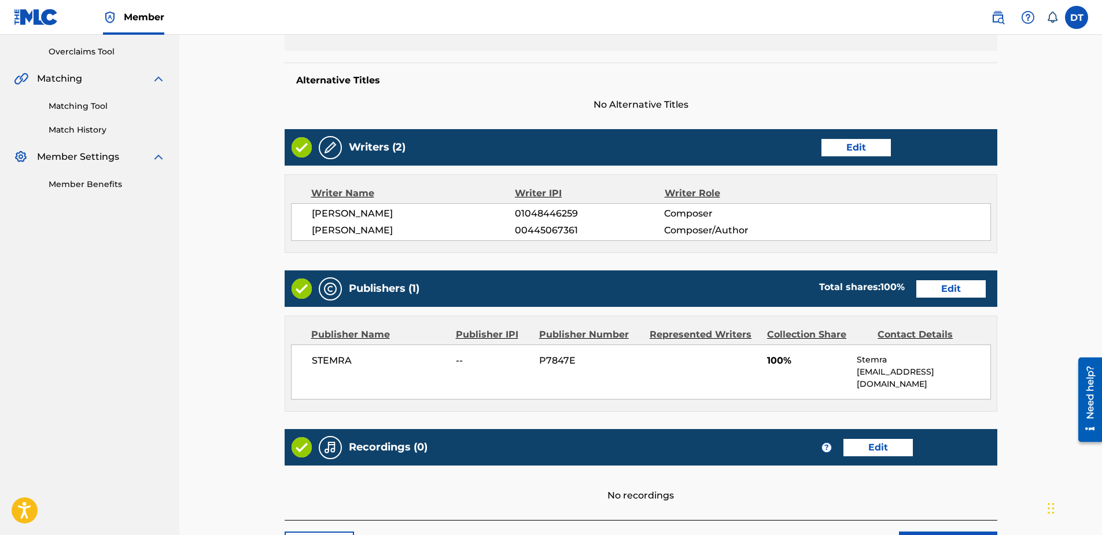
scroll to position [208, 0]
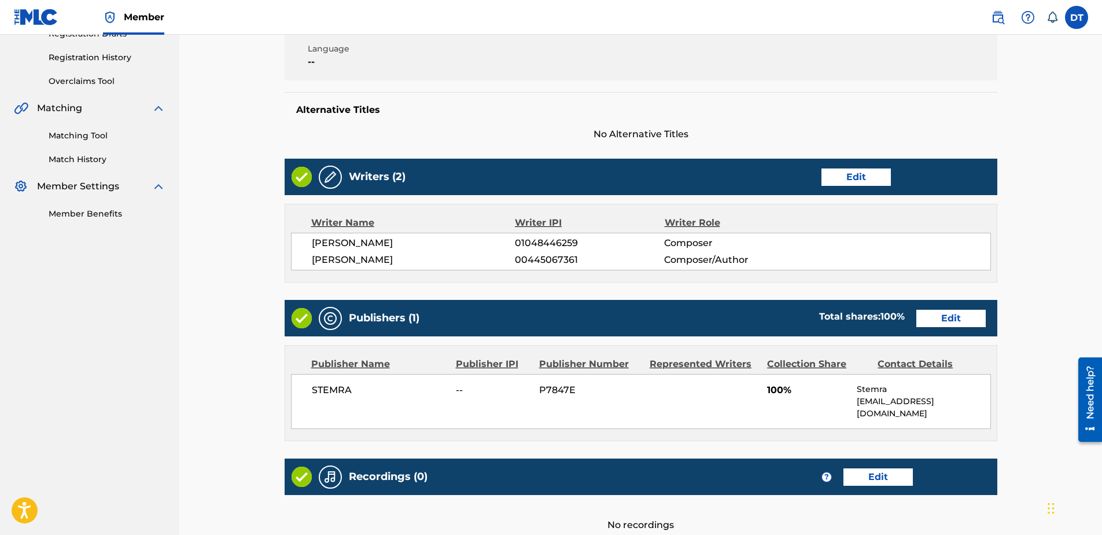
click at [954, 315] on link "Edit" at bounding box center [951, 318] width 69 height 17
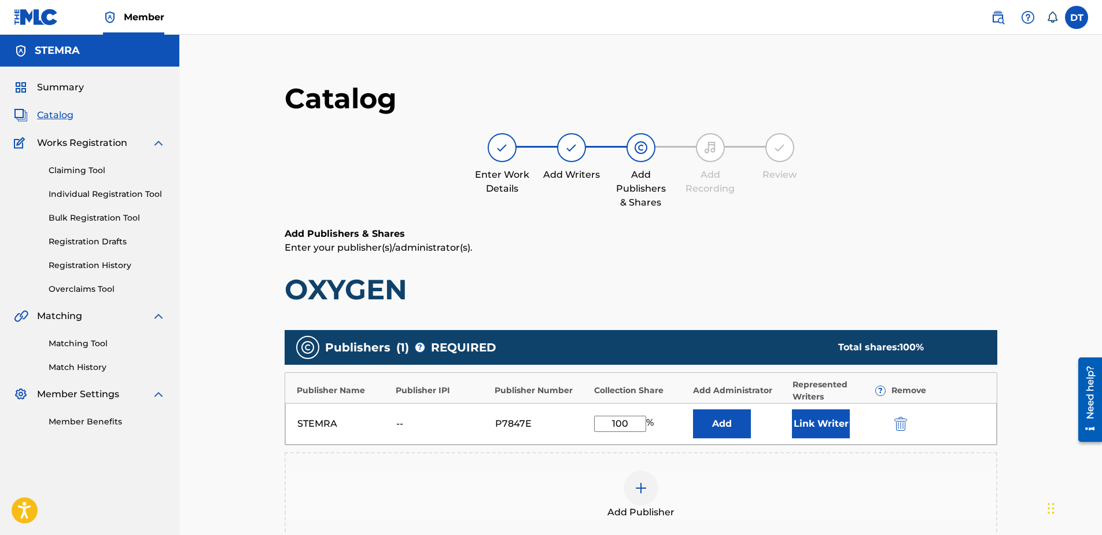
drag, startPoint x: 633, startPoint y: 424, endPoint x: 586, endPoint y: 420, distance: 47.7
click at [586, 420] on div "STEMRA -- P7847E 100 % Add Link Writer" at bounding box center [641, 424] width 712 height 42
type input "75.00"
click at [962, 235] on h6 "Add Publishers & Shares" at bounding box center [641, 234] width 713 height 14
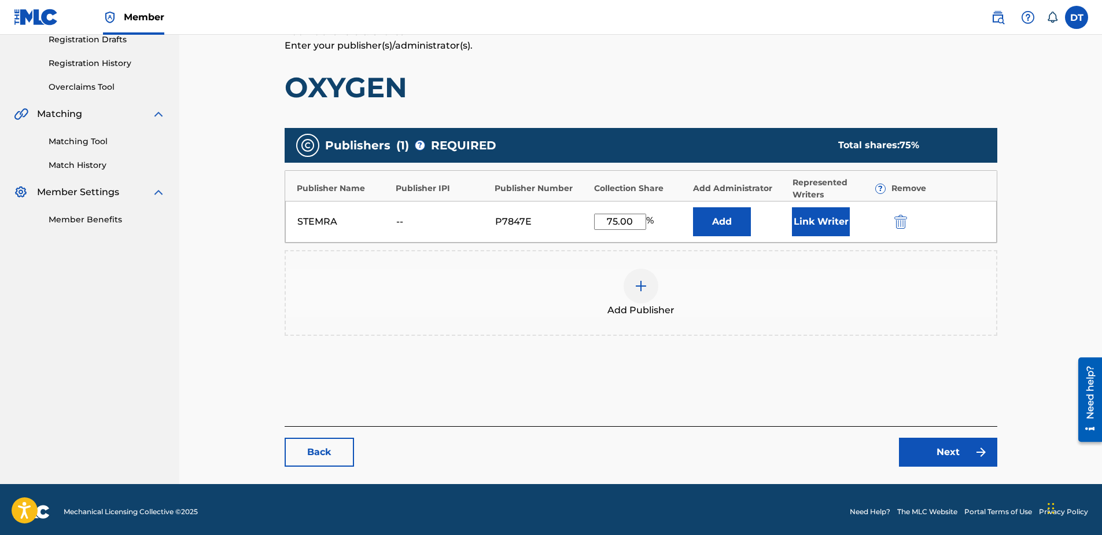
scroll to position [207, 0]
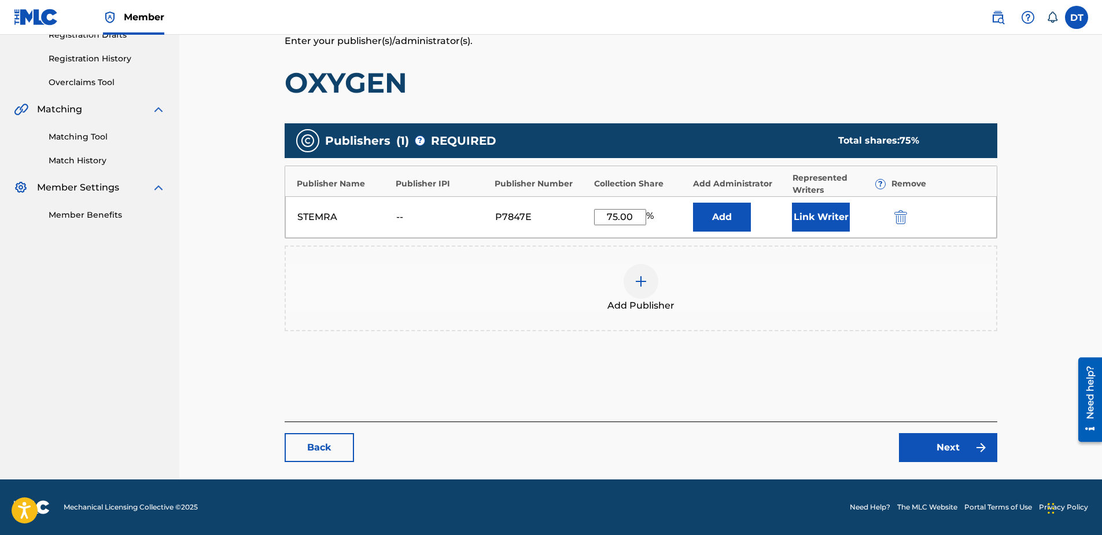
click at [958, 448] on link "Next" at bounding box center [948, 447] width 98 height 29
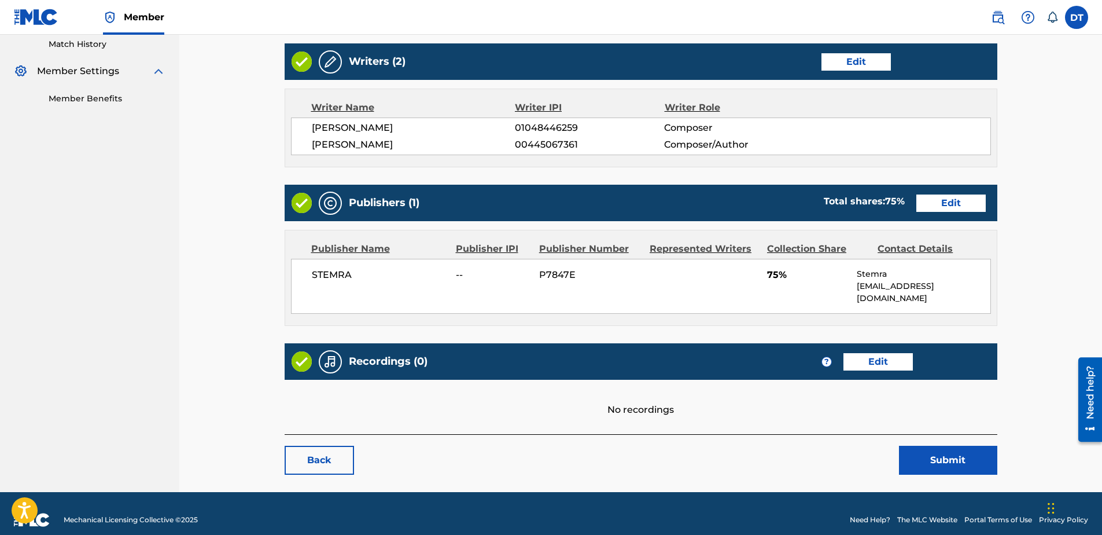
scroll to position [323, 0]
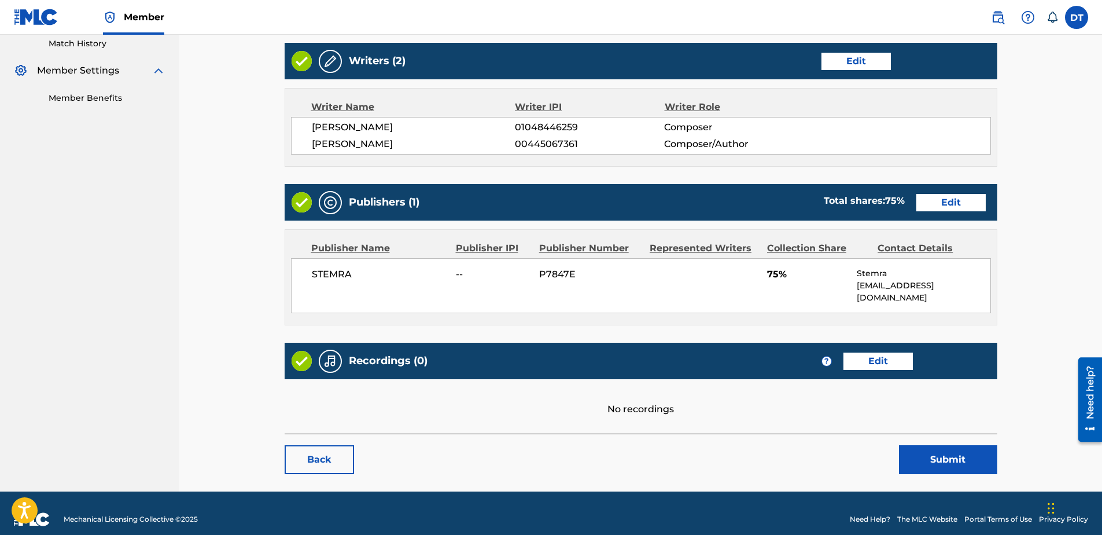
click at [937, 447] on button "Submit" at bounding box center [948, 459] width 98 height 29
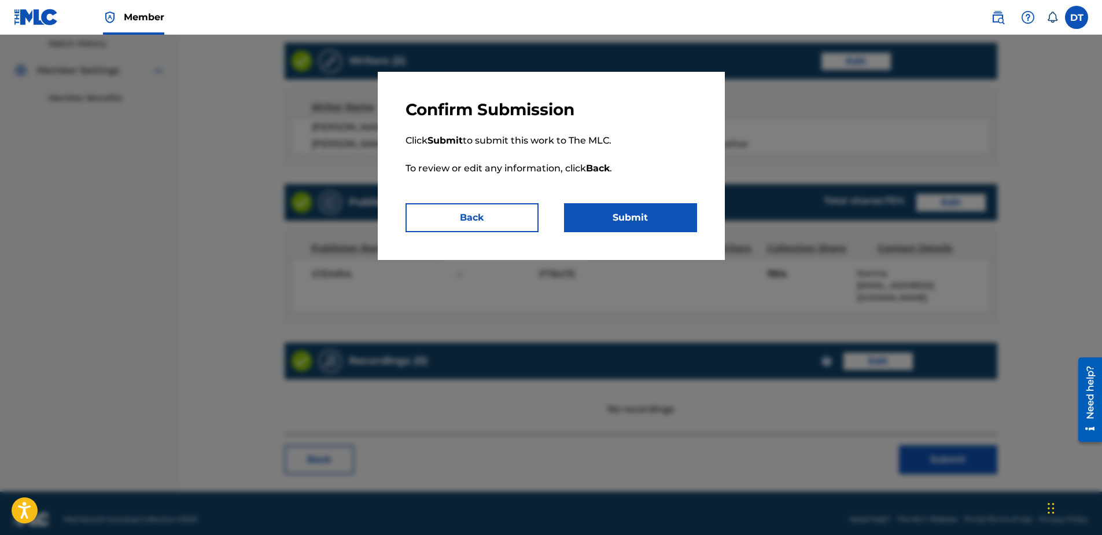
click at [640, 217] on button "Submit" at bounding box center [630, 217] width 133 height 29
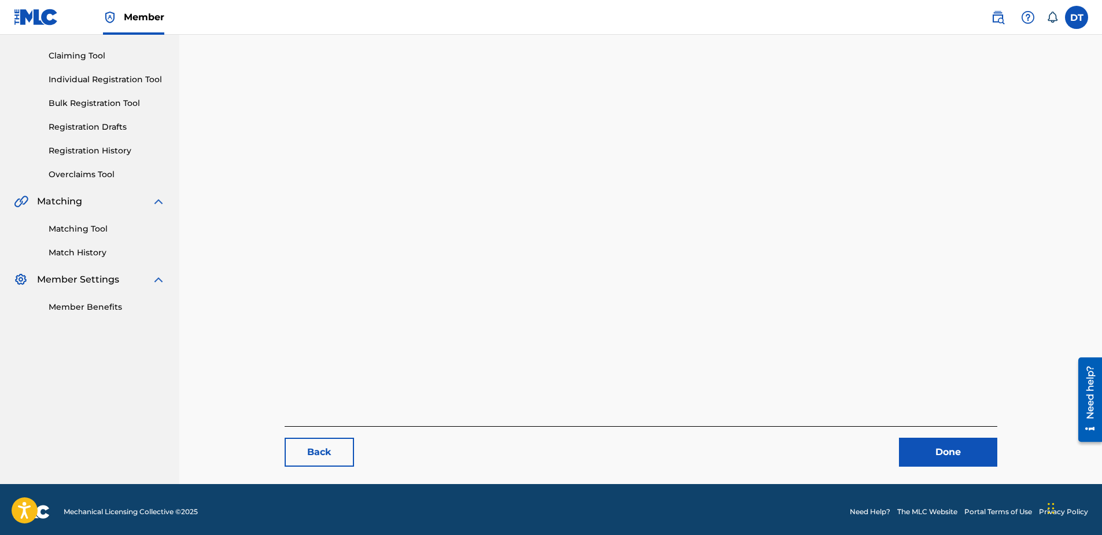
scroll to position [116, 0]
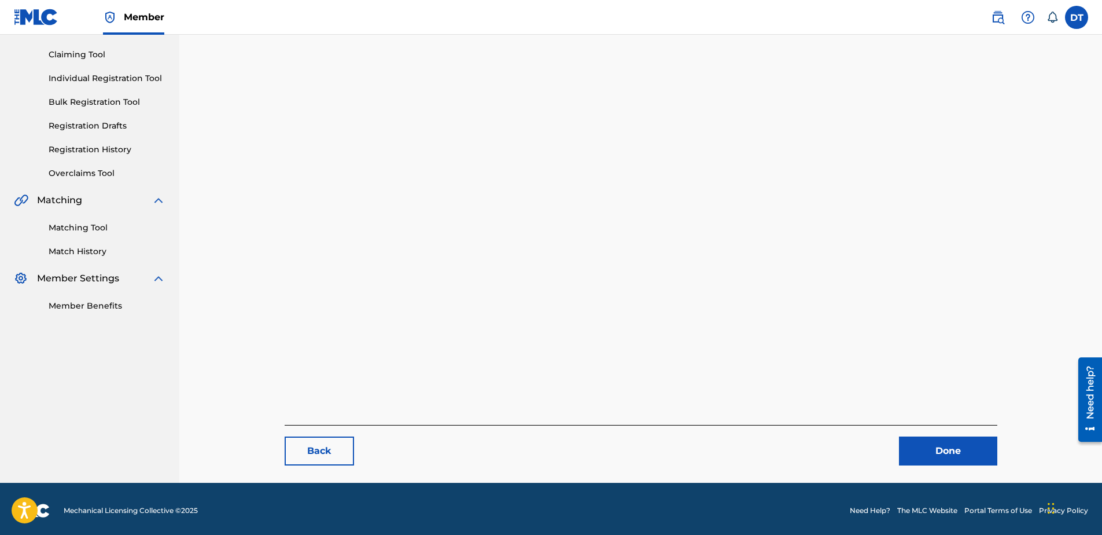
drag, startPoint x: 926, startPoint y: 449, endPoint x: 909, endPoint y: 433, distance: 23.4
click at [926, 449] on link "Done" at bounding box center [948, 450] width 98 height 29
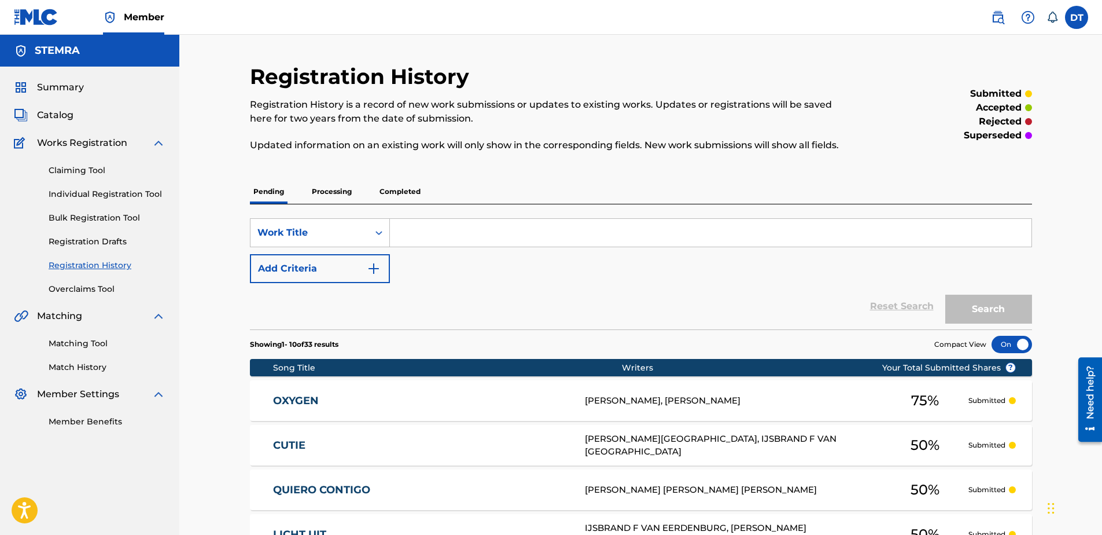
click at [79, 192] on link "Individual Registration Tool" at bounding box center [107, 194] width 117 height 12
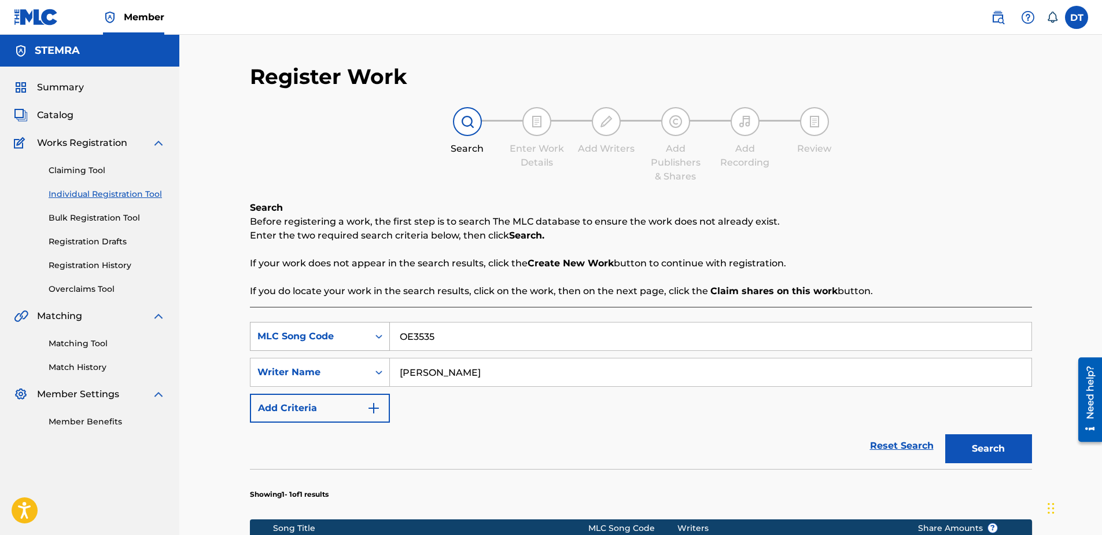
drag, startPoint x: 464, startPoint y: 337, endPoint x: 389, endPoint y: 331, distance: 74.9
click at [389, 331] on div "SearchWithCriteria1f96f909-6421-449c-a2c0-011db82c032e MLC Song Code OE3535" at bounding box center [641, 336] width 782 height 29
paste input "RC3F2G"
type input "RC3F2G"
drag, startPoint x: 483, startPoint y: 371, endPoint x: 398, endPoint y: 373, distance: 85.1
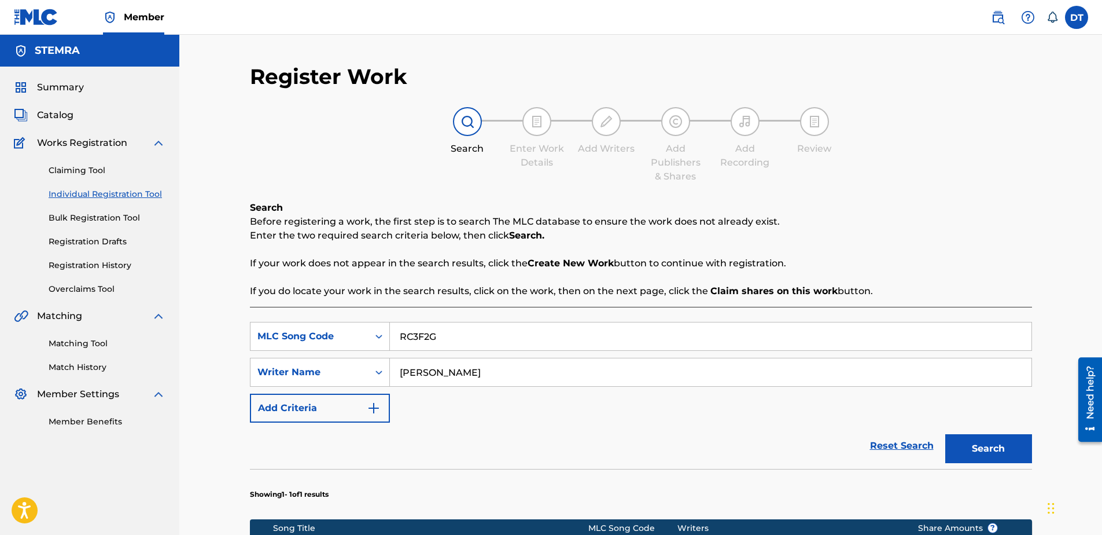
click at [398, 373] on input "[PERSON_NAME]" at bounding box center [711, 372] width 642 height 28
click at [429, 372] on input "Search Form" at bounding box center [711, 372] width 642 height 28
paste input "UCAHZO G HOOGDORP"
type input "UCAHZO G HOOGDORP"
click at [979, 443] on button "Search" at bounding box center [989, 448] width 87 height 29
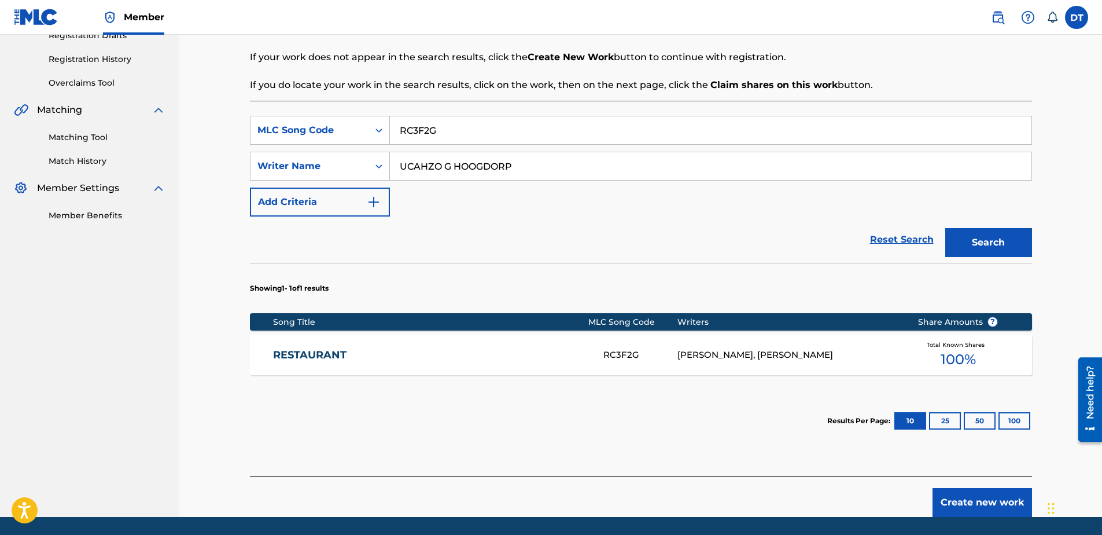
scroll to position [186, 0]
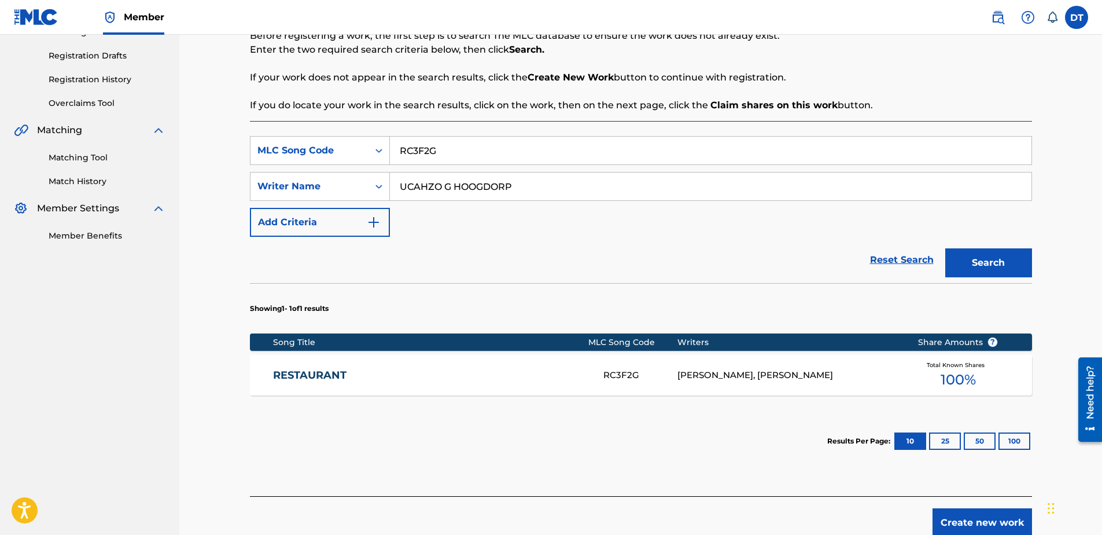
click at [597, 8] on nav "Member DT DT Documentation Team [EMAIL_ADDRESS][DOMAIN_NAME] Notification Prefe…" at bounding box center [551, 17] width 1102 height 35
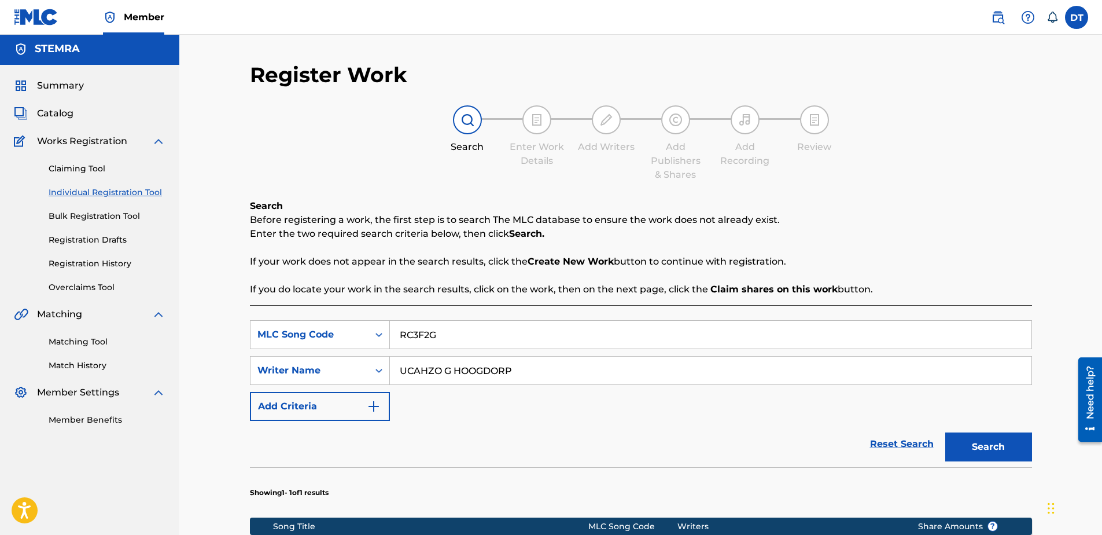
scroll to position [0, 0]
